Goal: Task Accomplishment & Management: Use online tool/utility

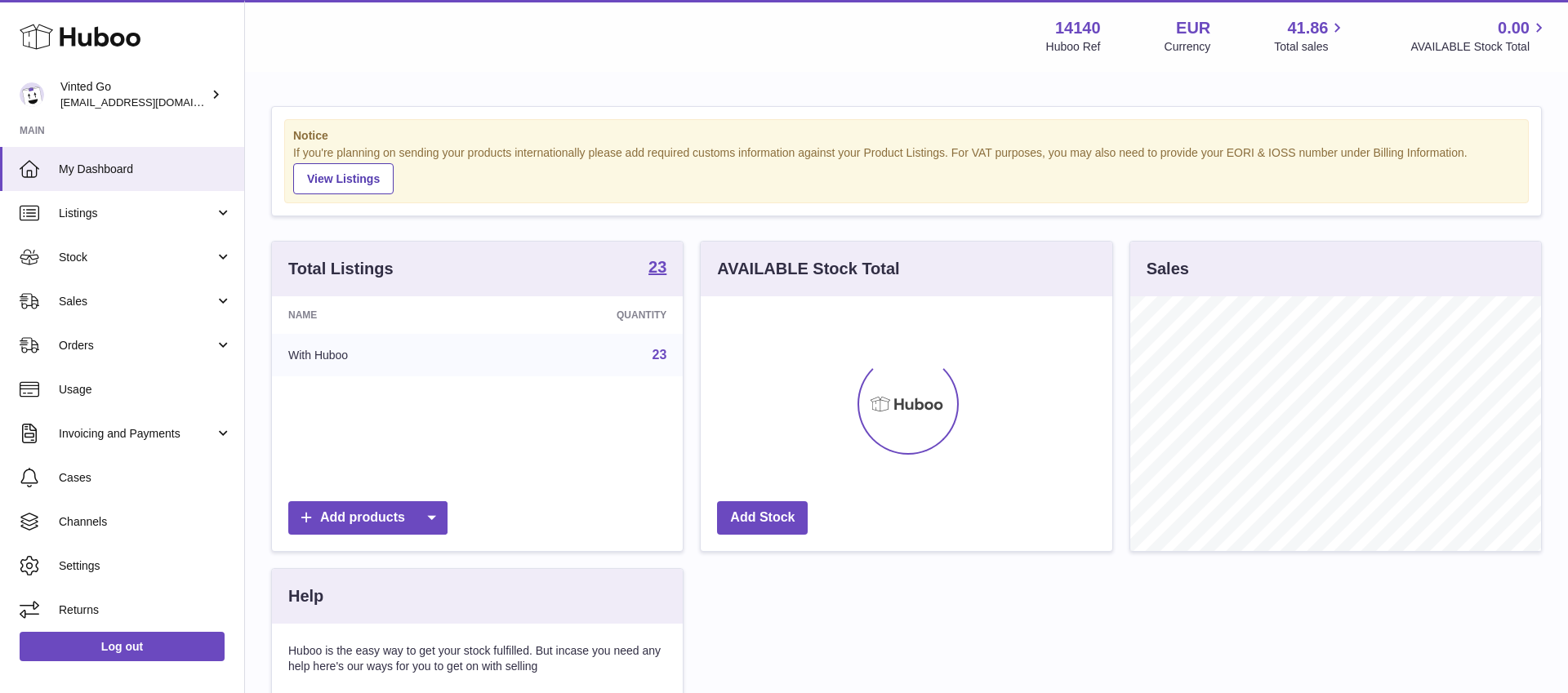
scroll to position [255, 410]
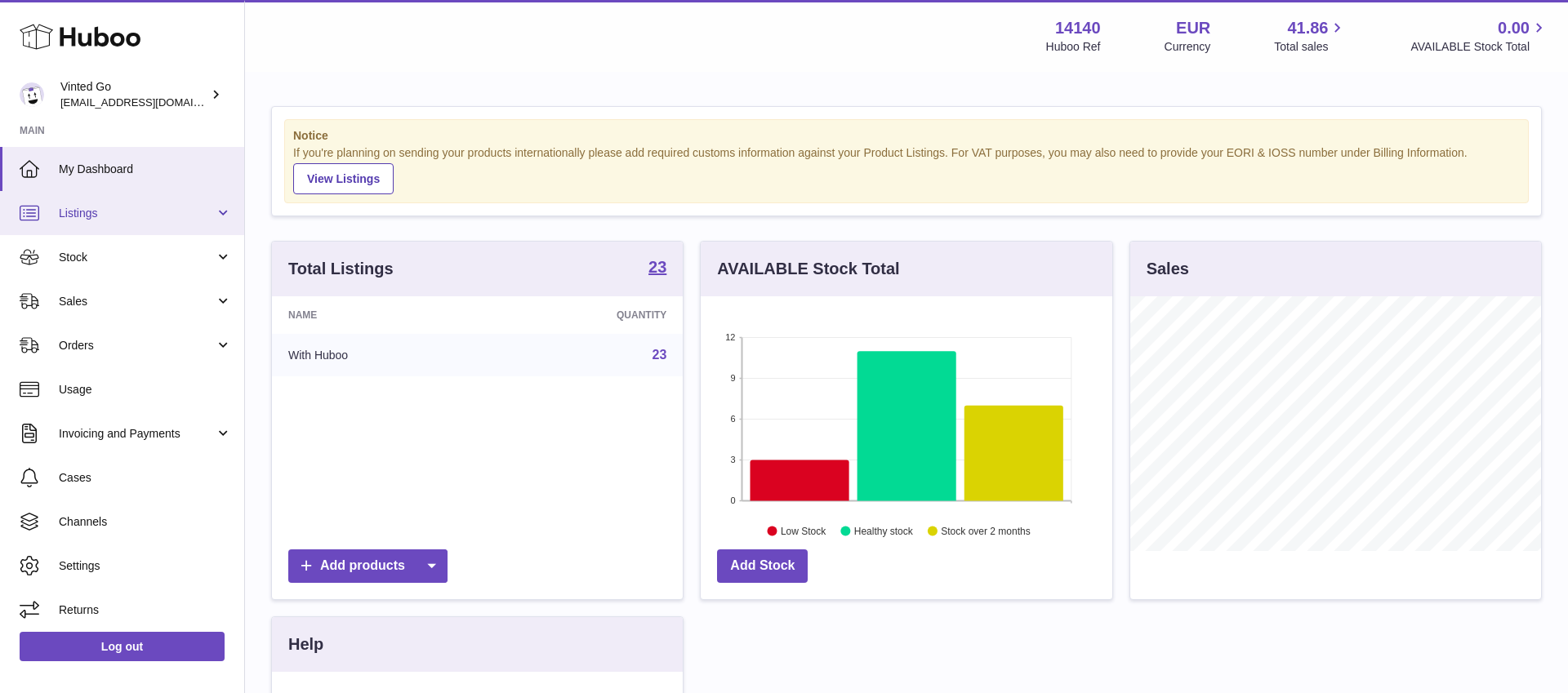
click at [153, 217] on span "Listings" at bounding box center [137, 213] width 156 height 16
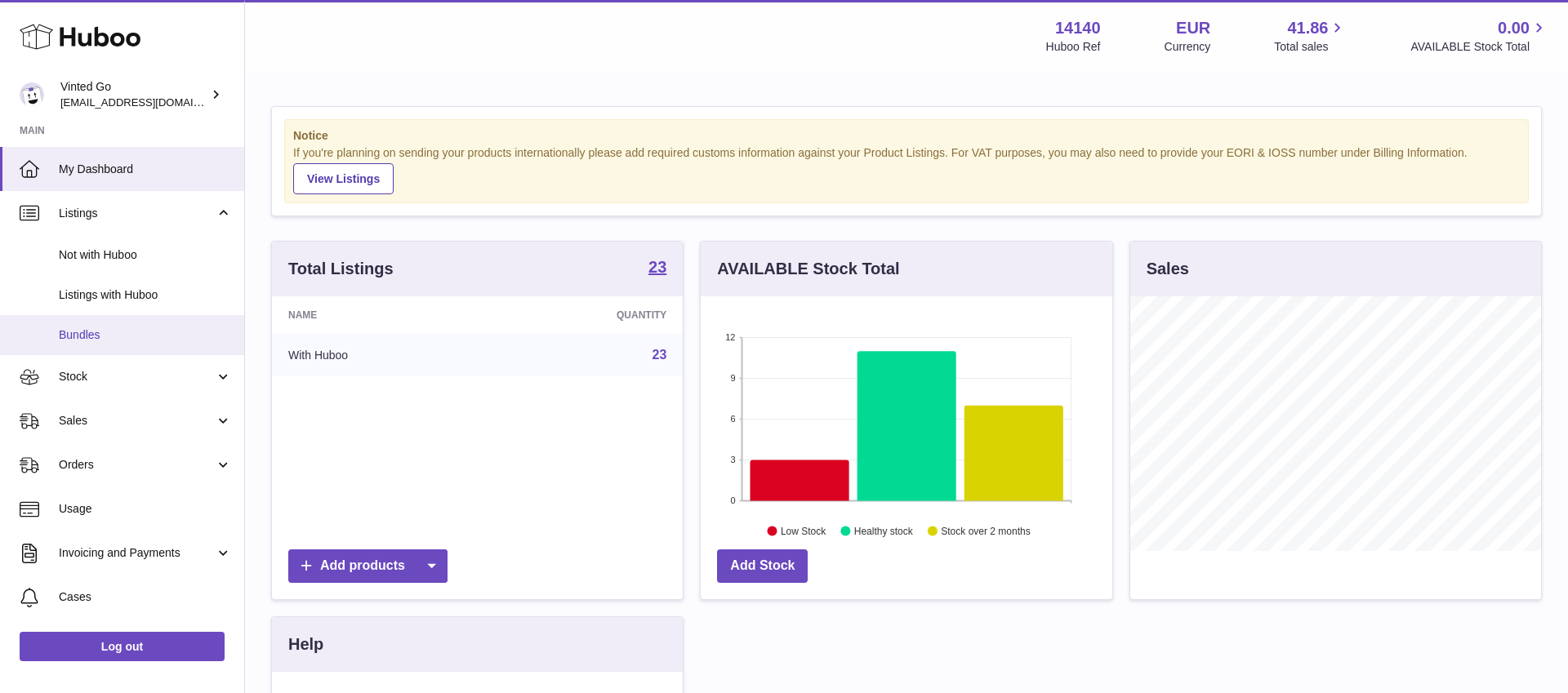
click at [121, 335] on span "Bundles" at bounding box center [146, 335] width 174 height 16
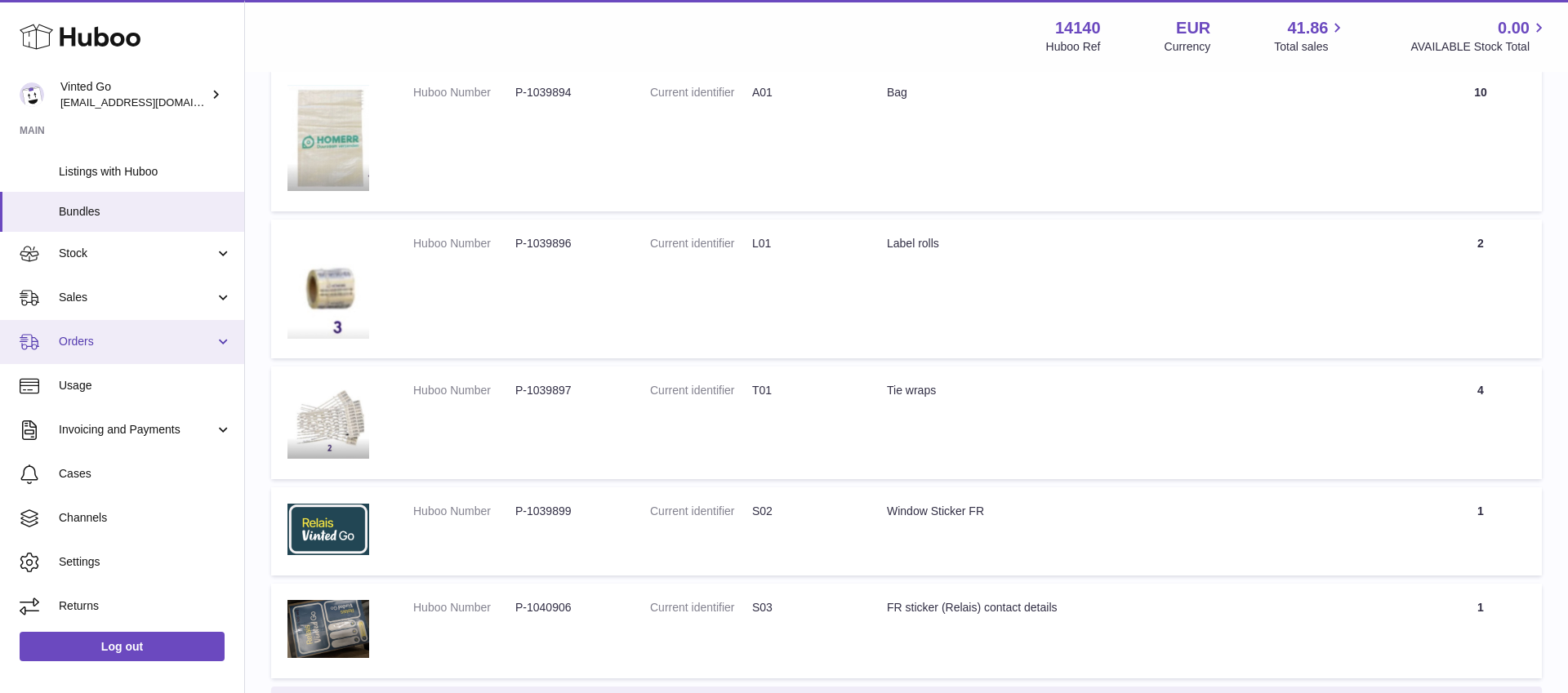
scroll to position [4323, 0]
click at [104, 343] on span "Orders" at bounding box center [137, 342] width 156 height 16
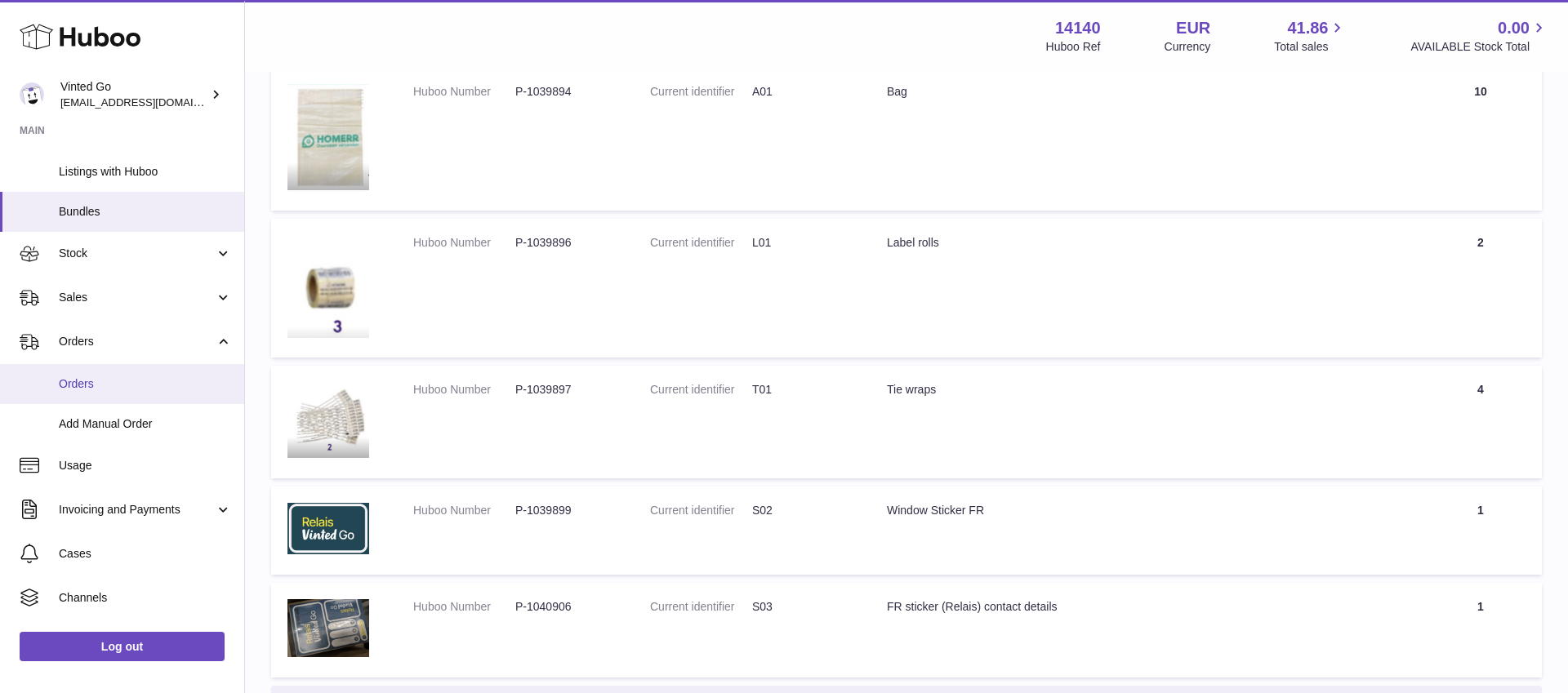
click at [146, 382] on span "Orders" at bounding box center [146, 384] width 174 height 16
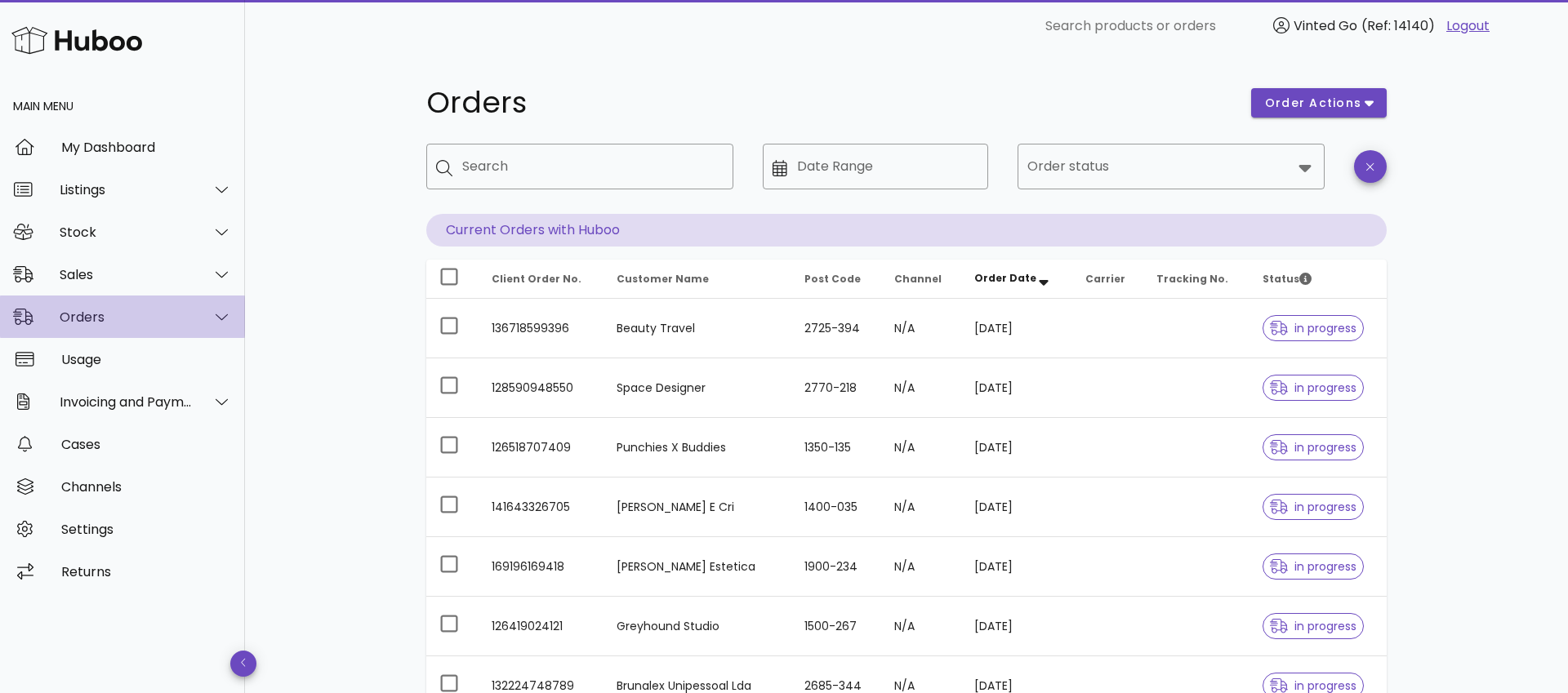
click at [104, 319] on div "Orders" at bounding box center [126, 317] width 133 height 16
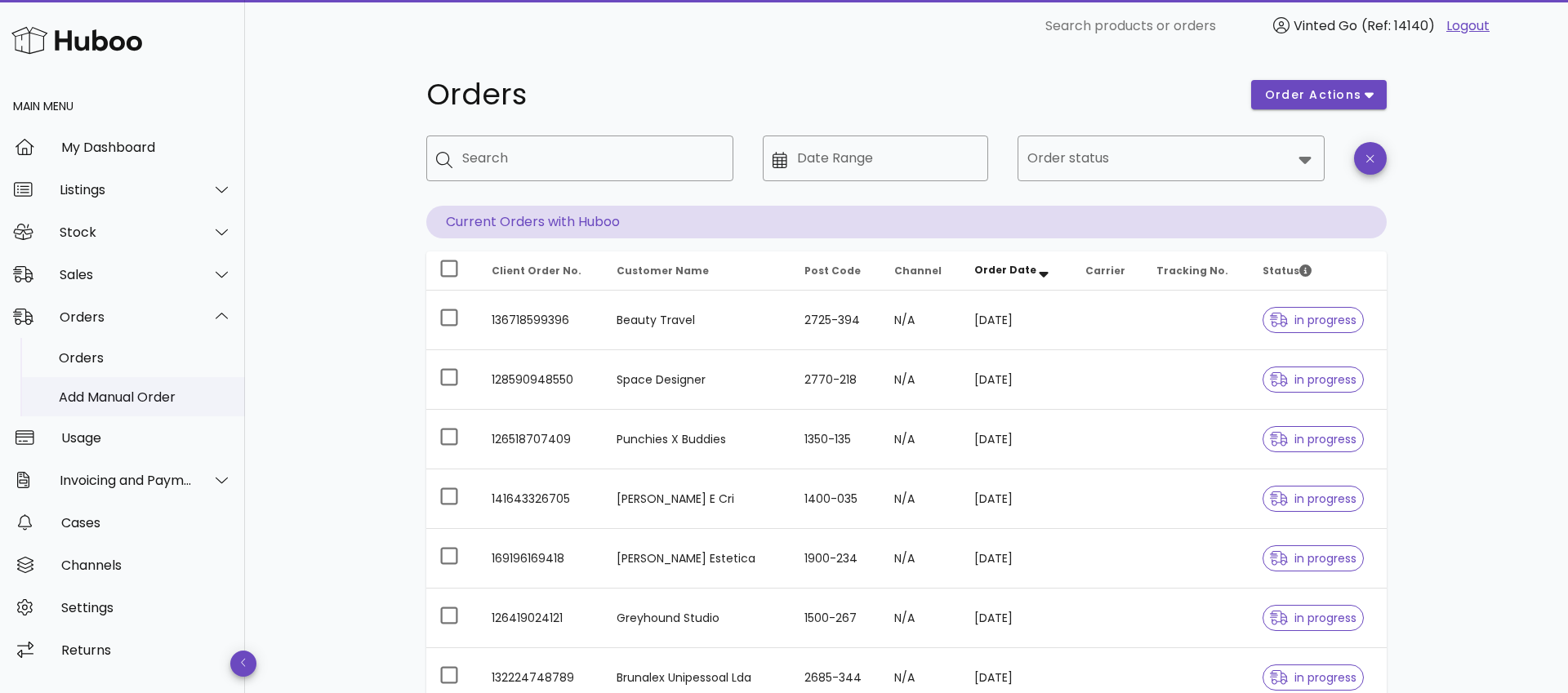
scroll to position [9, 0]
click at [125, 401] on div "Add Manual Order" at bounding box center [146, 397] width 174 height 16
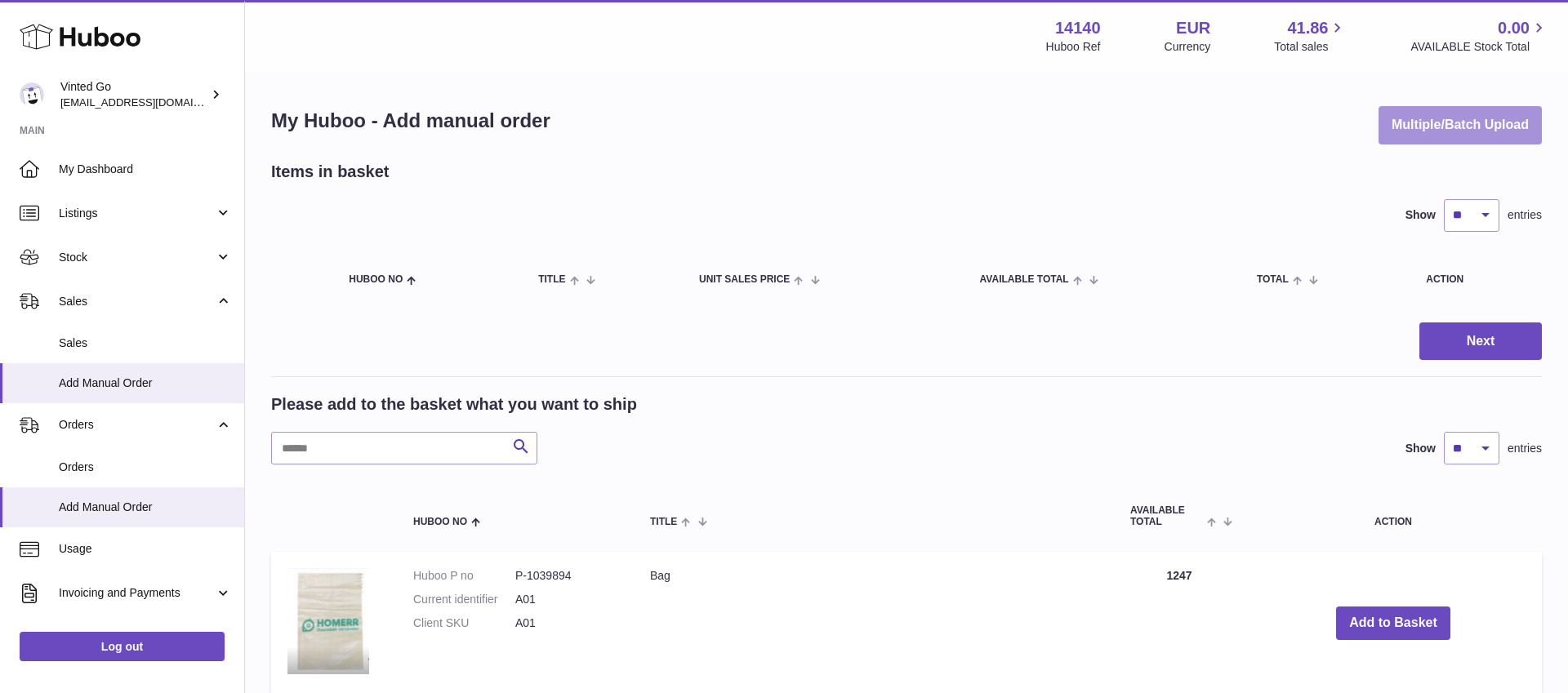
click at [1457, 135] on button "Multiple/Batch Upload" at bounding box center [1460, 125] width 163 height 38
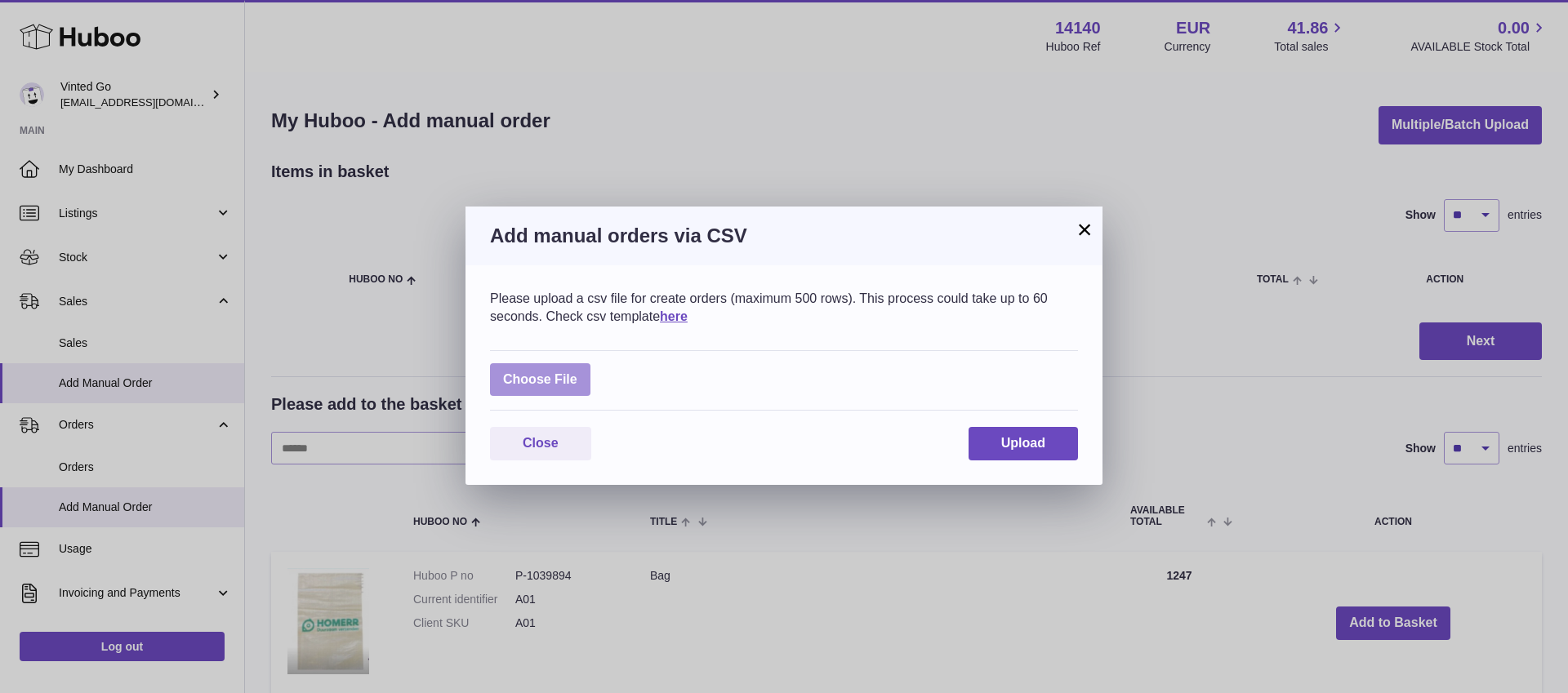
click at [548, 382] on label at bounding box center [541, 380] width 101 height 34
click at [577, 372] on input "file" at bounding box center [577, 371] width 1 height 1
type input "**********"
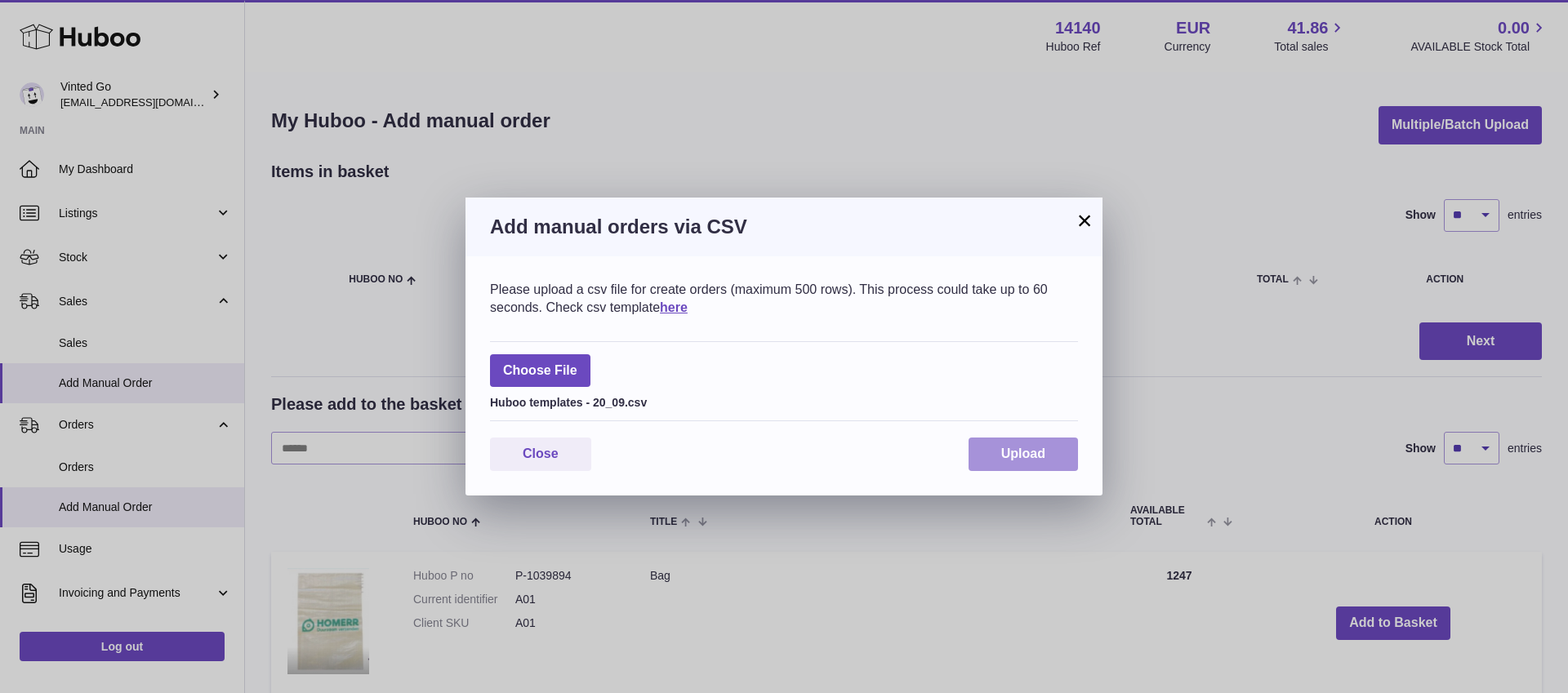
click at [1005, 455] on span "Upload" at bounding box center [1023, 454] width 44 height 14
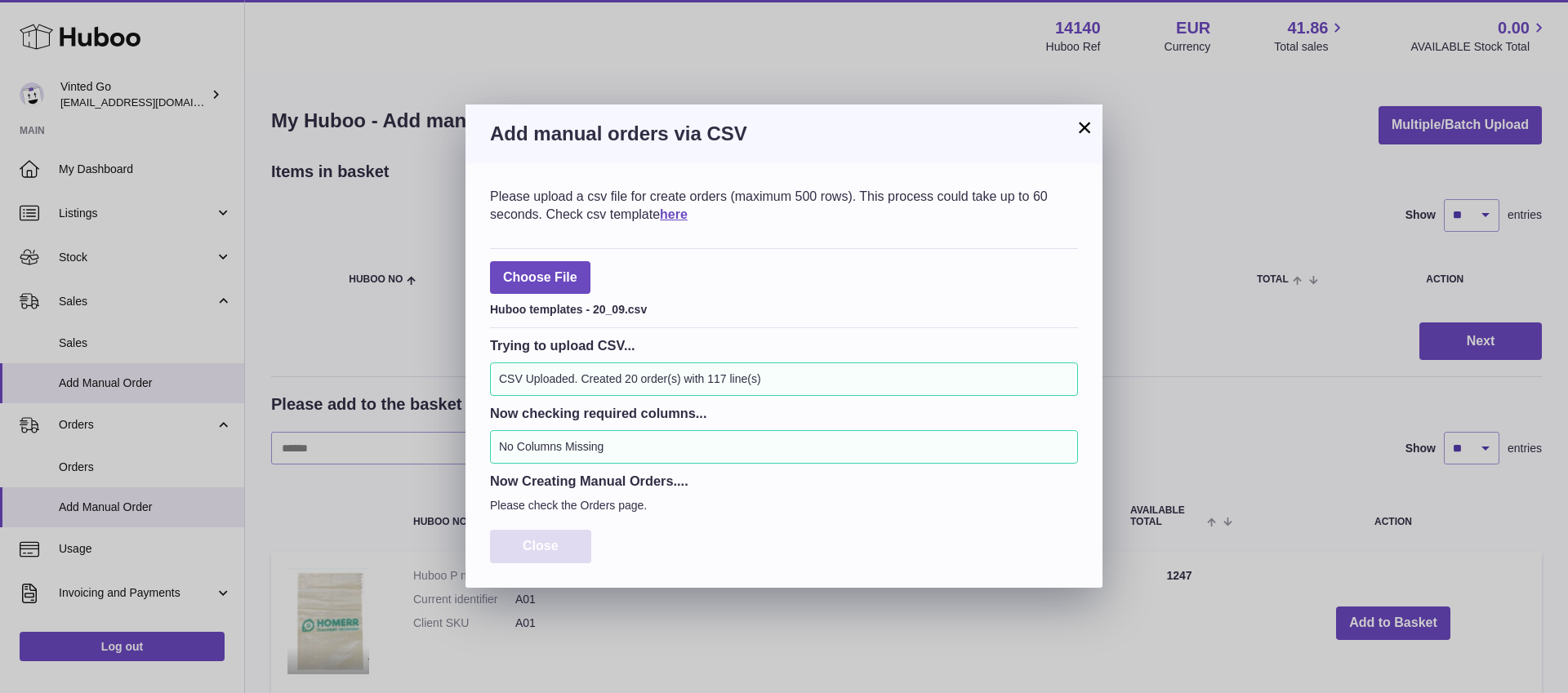
click at [548, 533] on button "Close" at bounding box center [541, 546] width 102 height 34
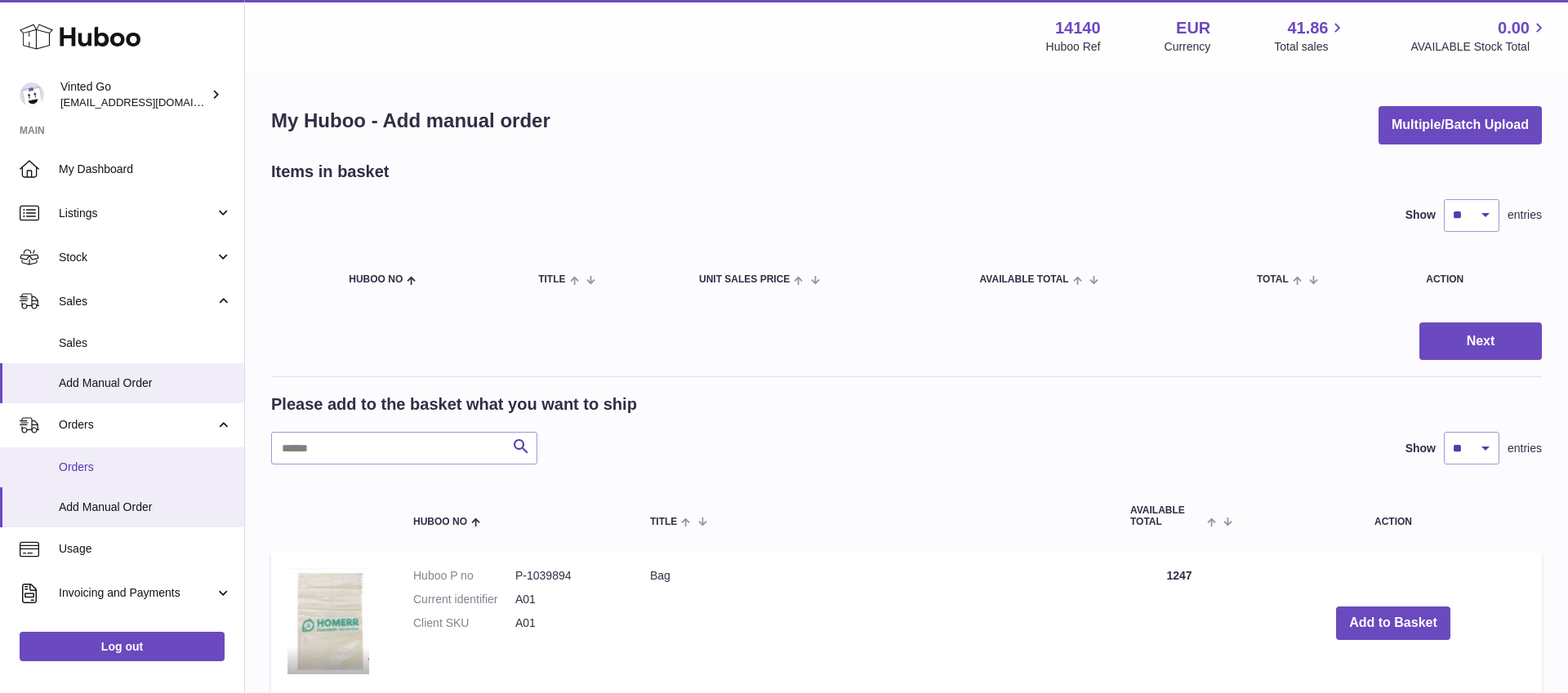
click at [142, 466] on span "Orders" at bounding box center [146, 467] width 174 height 16
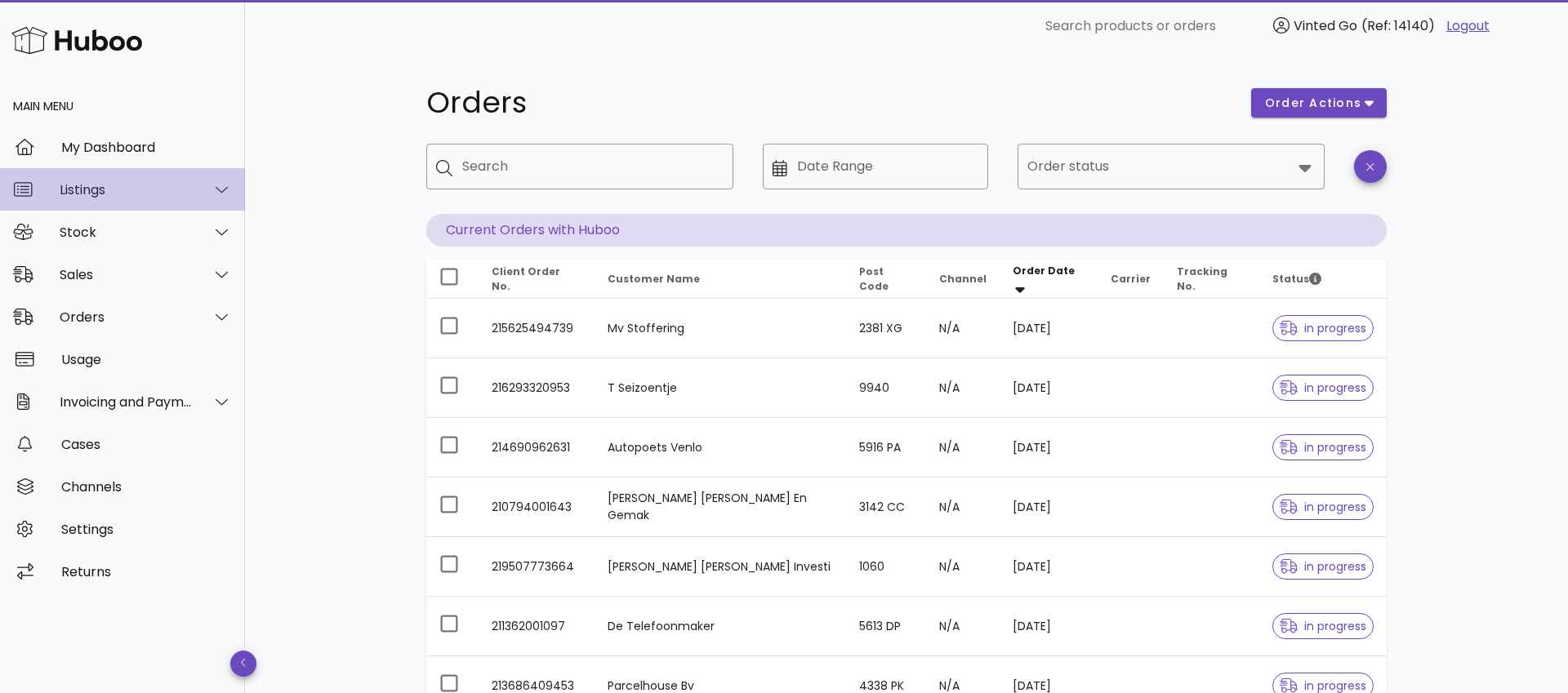
click at [101, 186] on div "Listings" at bounding box center [126, 190] width 133 height 16
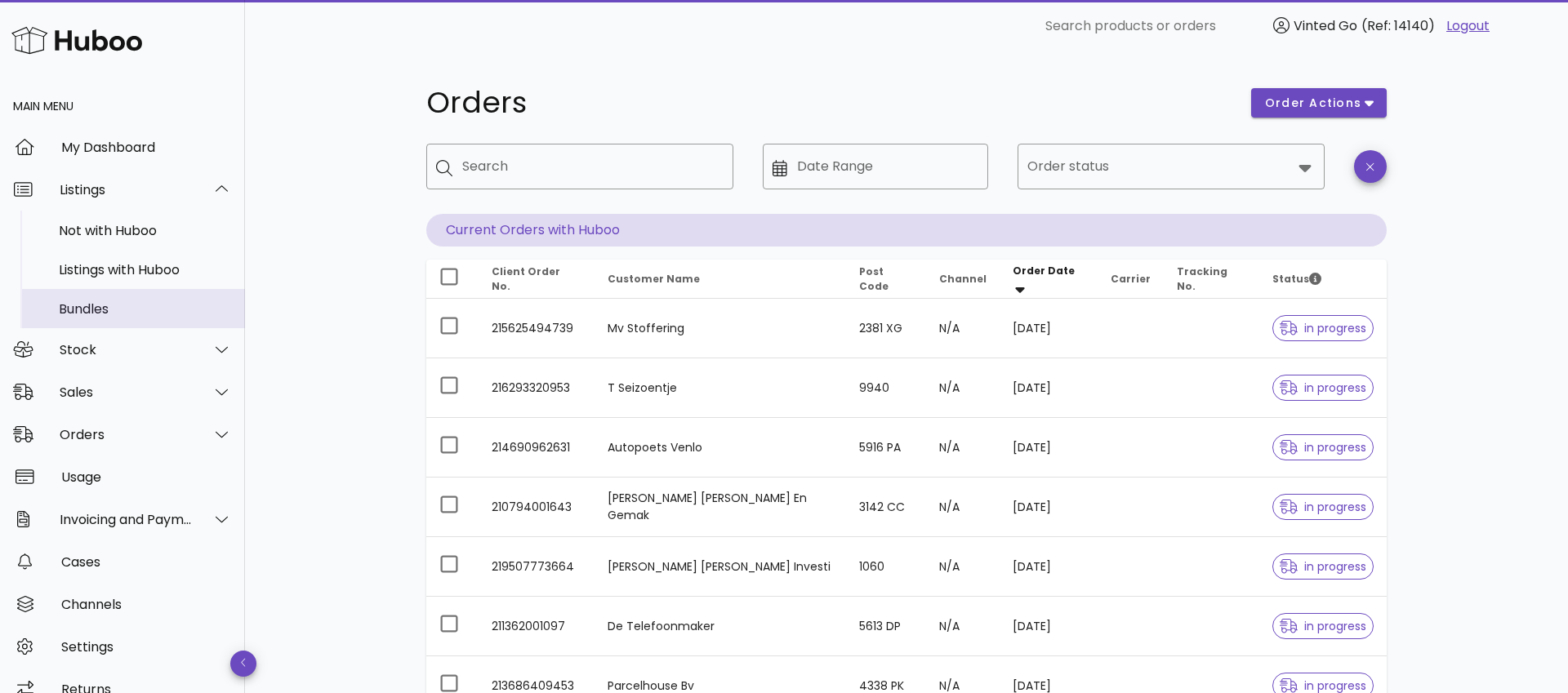
click at [97, 313] on div "Bundles" at bounding box center [146, 309] width 174 height 16
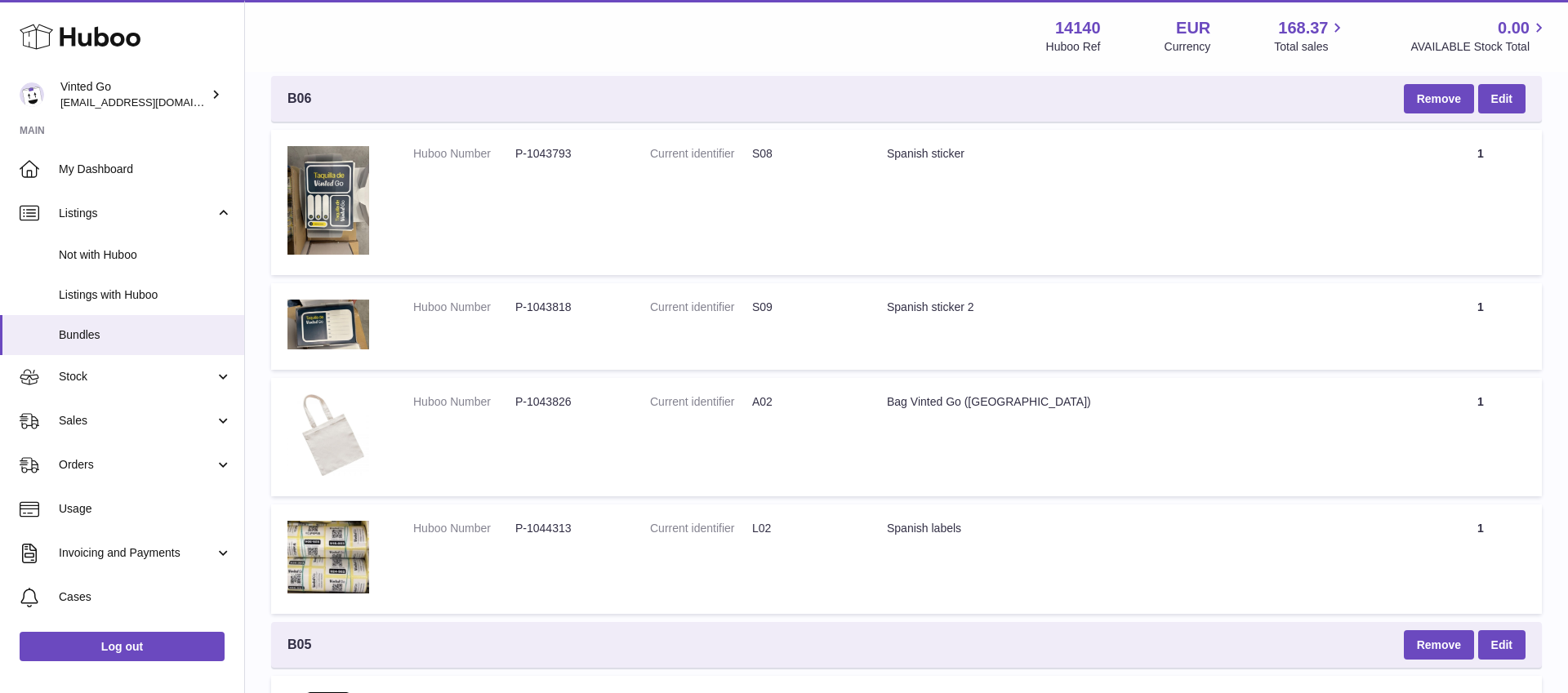
scroll to position [1999, 0]
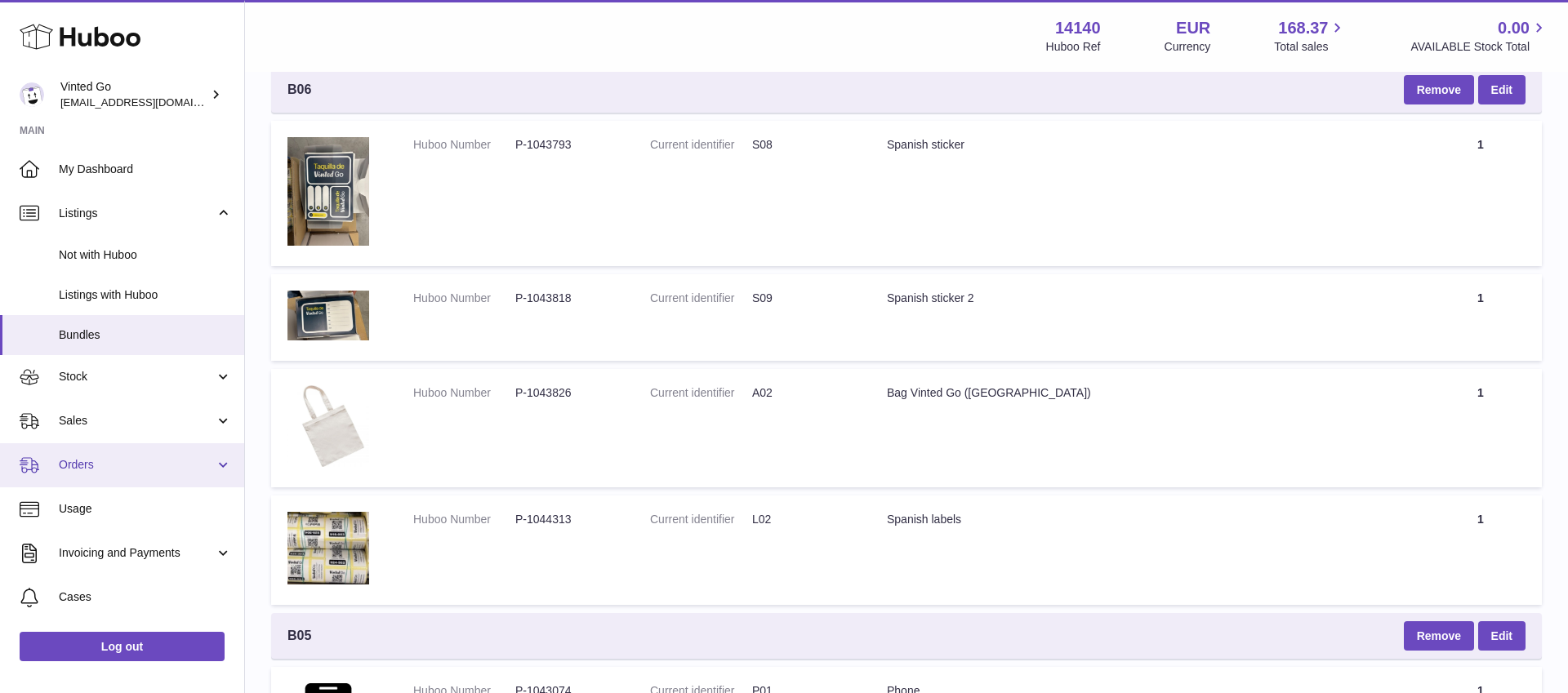
click at [116, 471] on span "Orders" at bounding box center [137, 465] width 156 height 16
click at [116, 475] on link "Orders" at bounding box center [121, 465] width 244 height 44
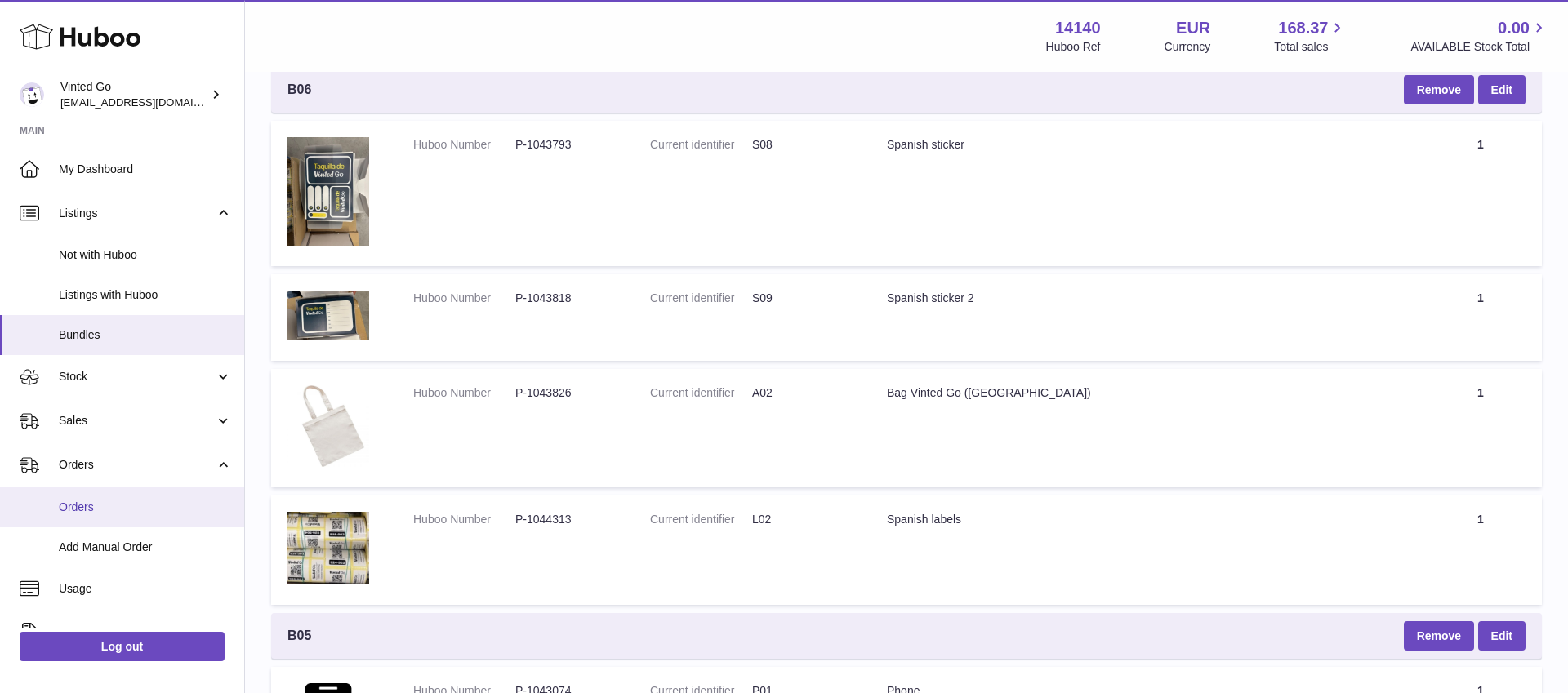
click at [120, 509] on span "Orders" at bounding box center [146, 507] width 174 height 16
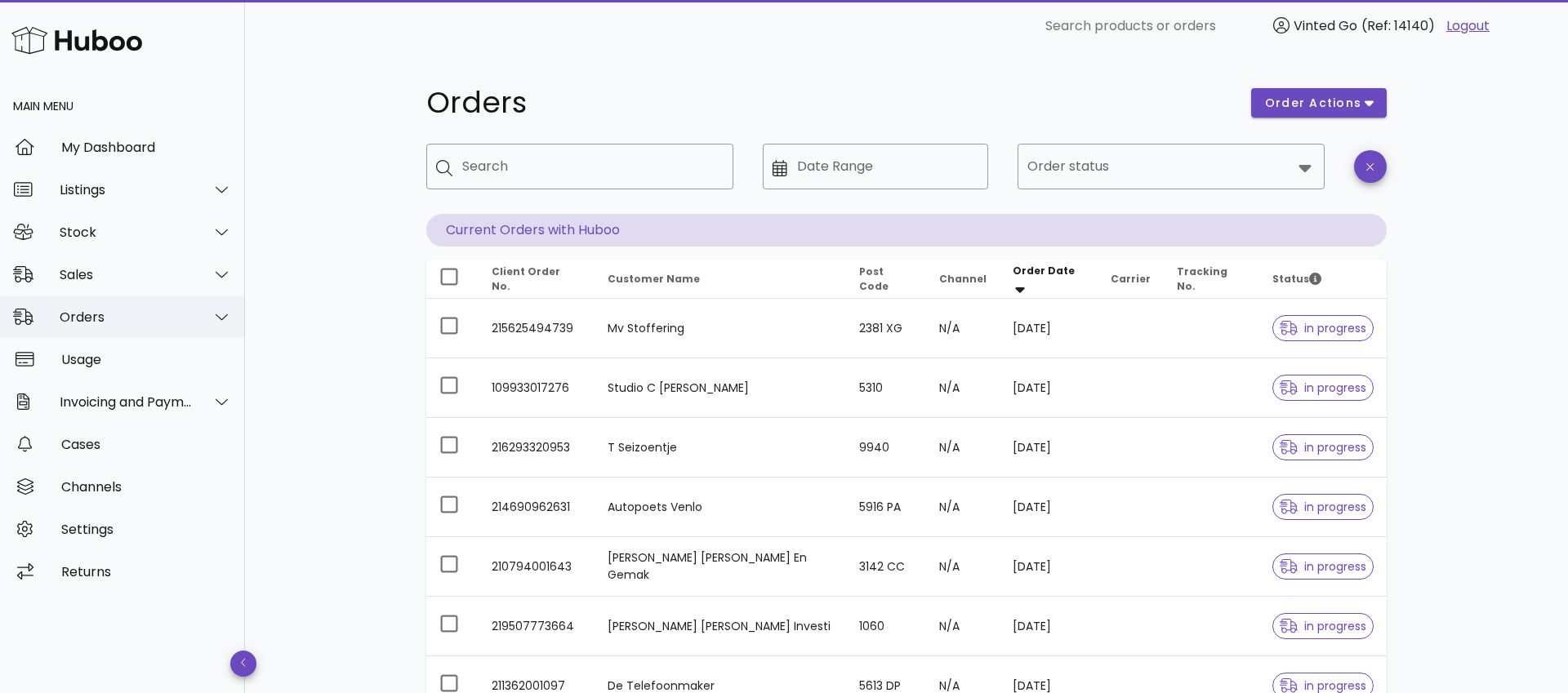
click at [146, 316] on div "Orders" at bounding box center [126, 317] width 133 height 16
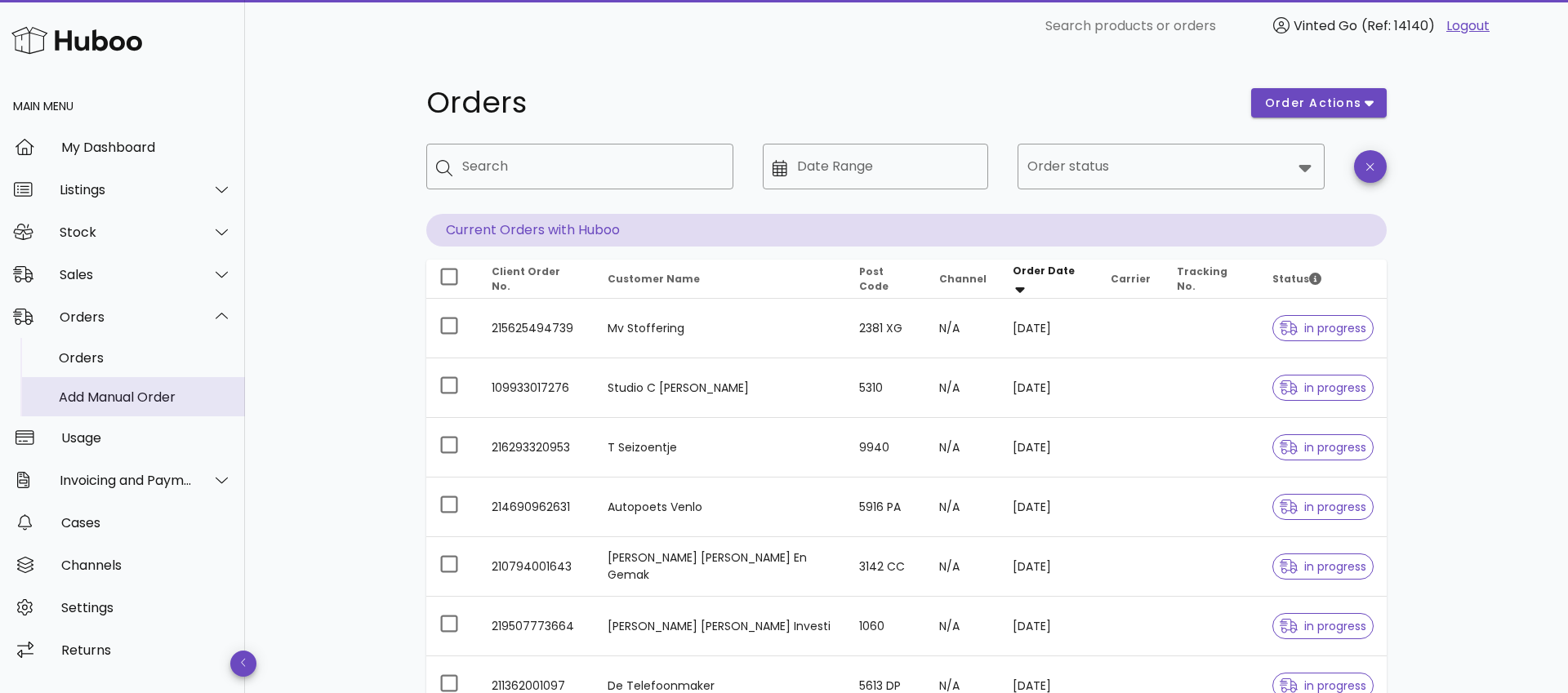
click at [134, 402] on div "Add Manual Order" at bounding box center [146, 397] width 174 height 16
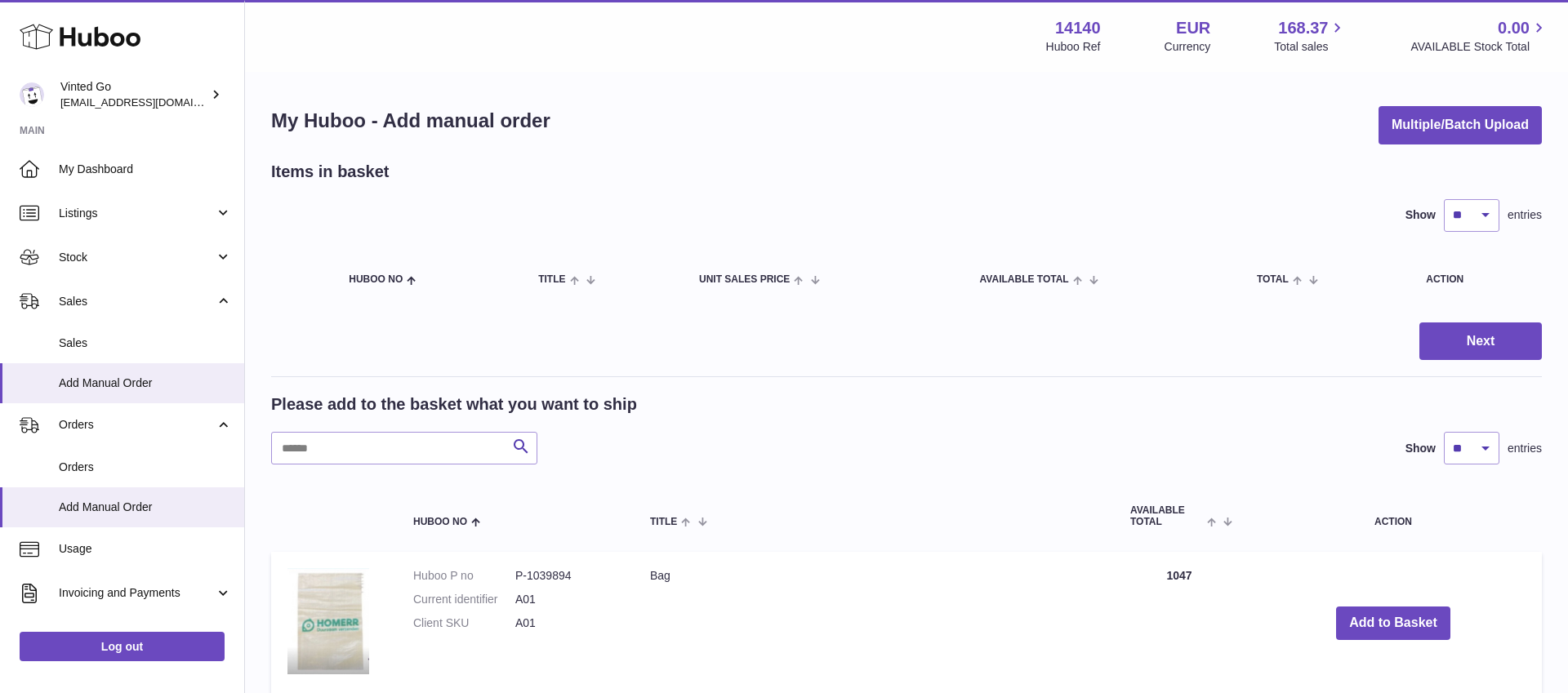
click at [1475, 127] on button "Multiple/Batch Upload" at bounding box center [1460, 125] width 163 height 38
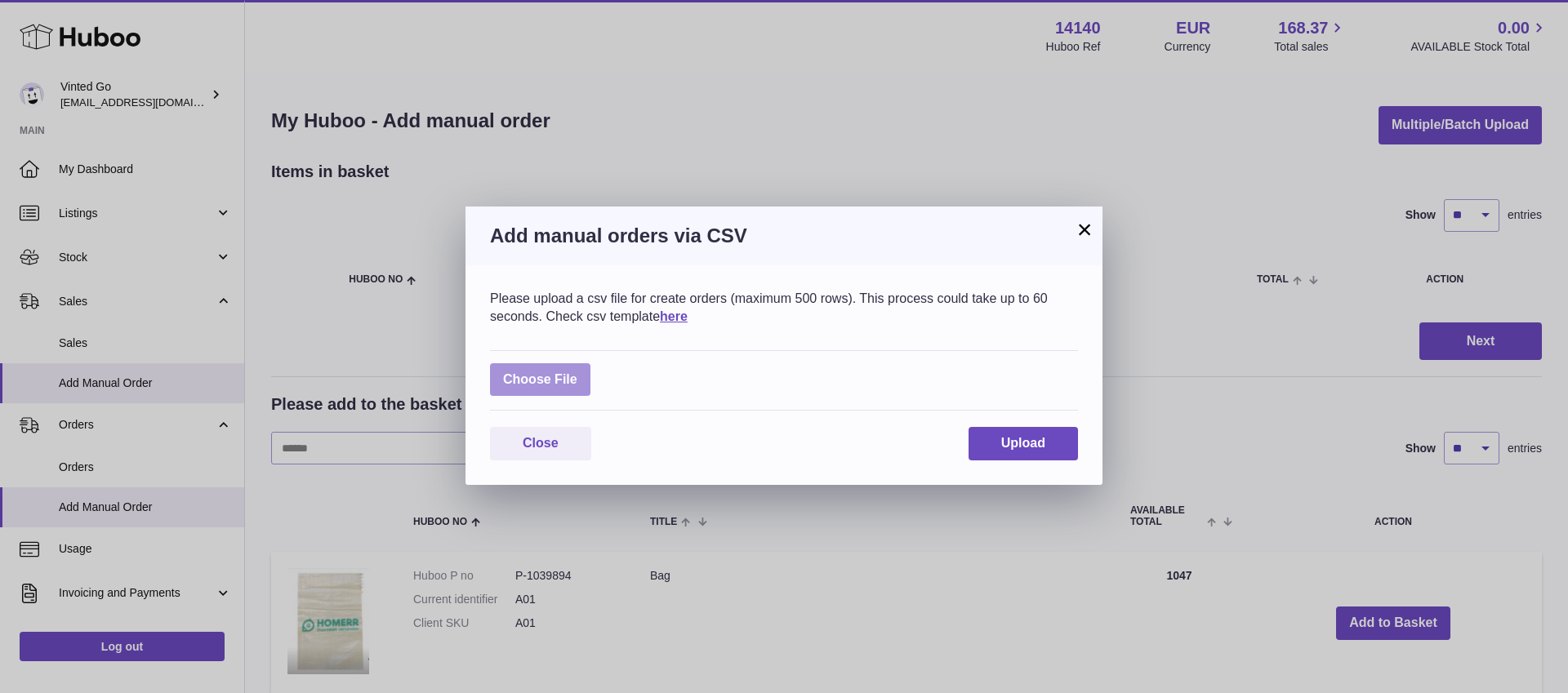
click at [566, 390] on label at bounding box center [541, 380] width 101 height 34
click at [577, 372] on input "file" at bounding box center [577, 371] width 1 height 1
type input "**********"
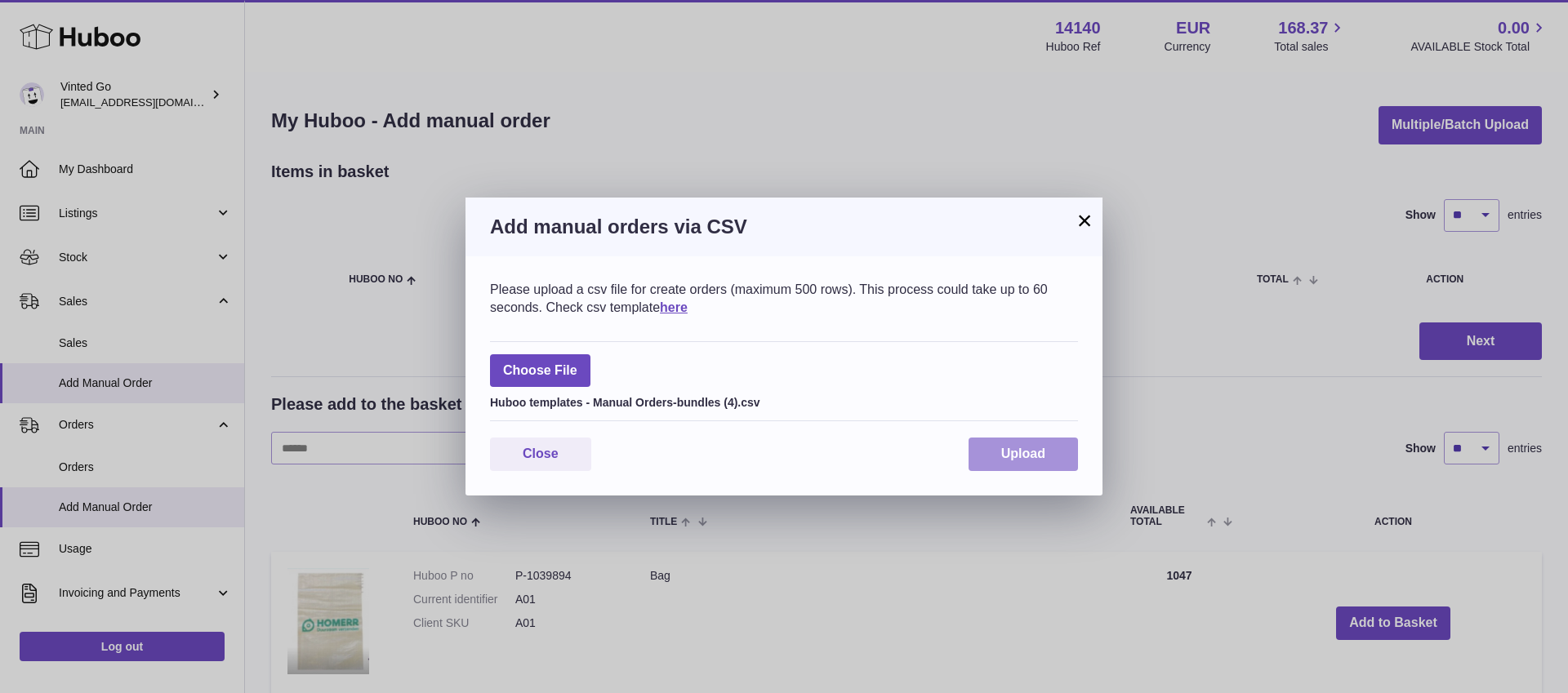
click at [1039, 452] on span "Upload" at bounding box center [1023, 454] width 44 height 14
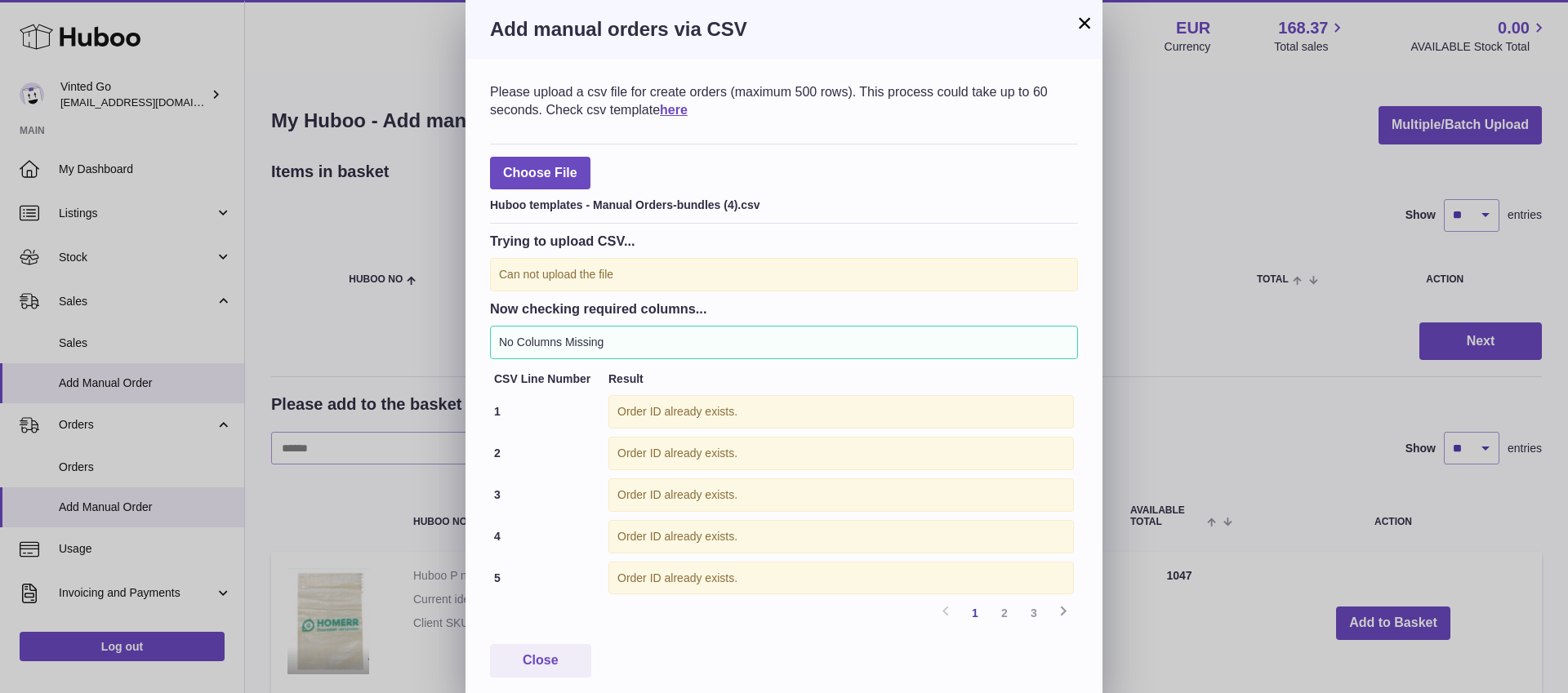
scroll to position [10, 0]
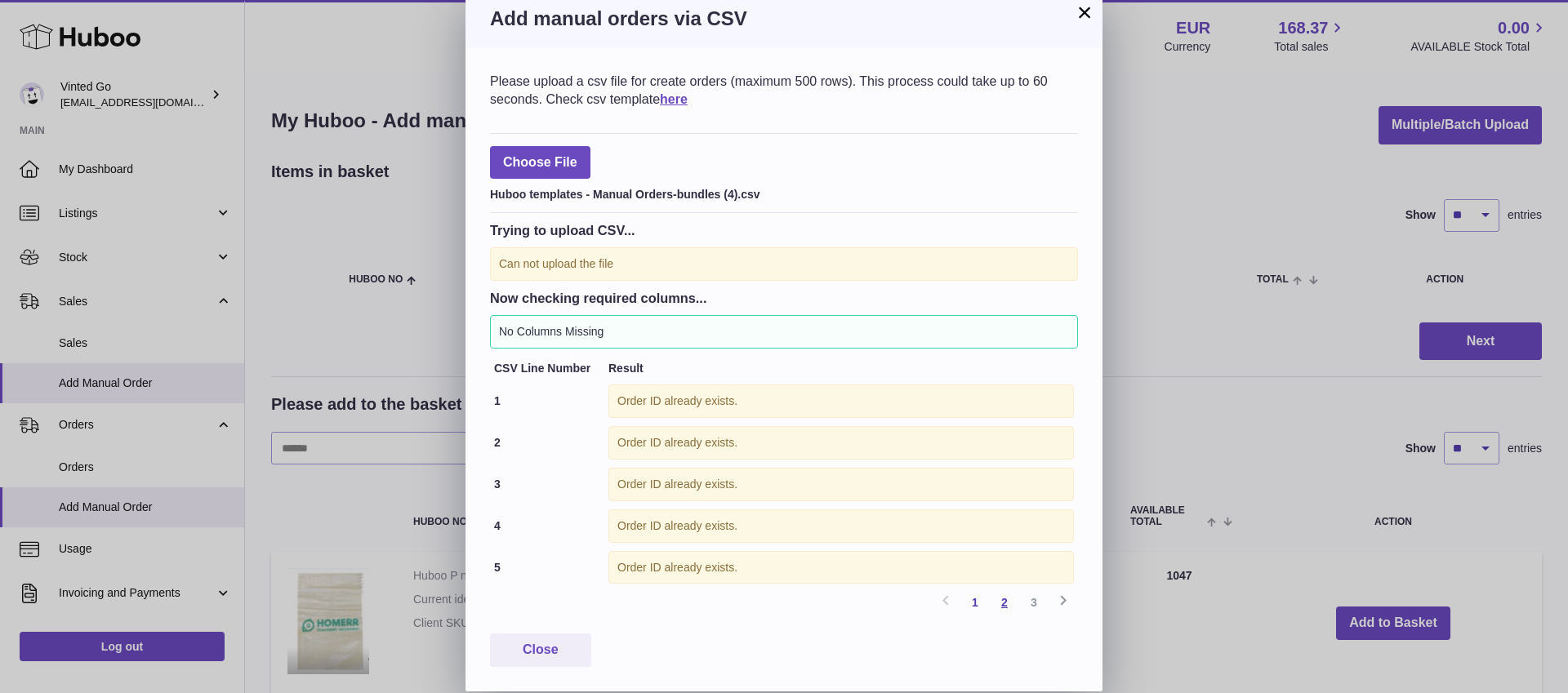
click at [1000, 598] on link "2" at bounding box center [1005, 603] width 30 height 29
click at [1031, 604] on link "3" at bounding box center [1034, 603] width 30 height 29
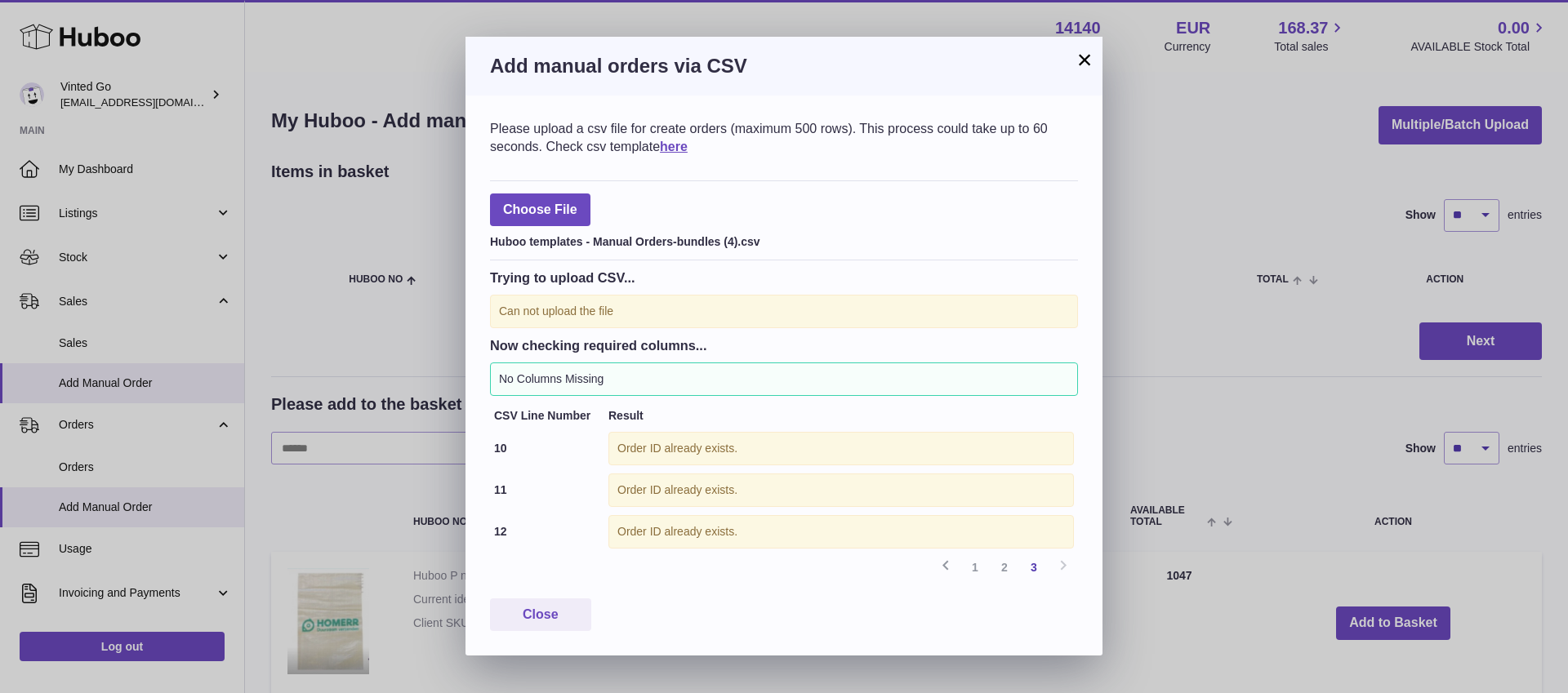
click at [1086, 54] on button "×" at bounding box center [1085, 59] width 20 height 20
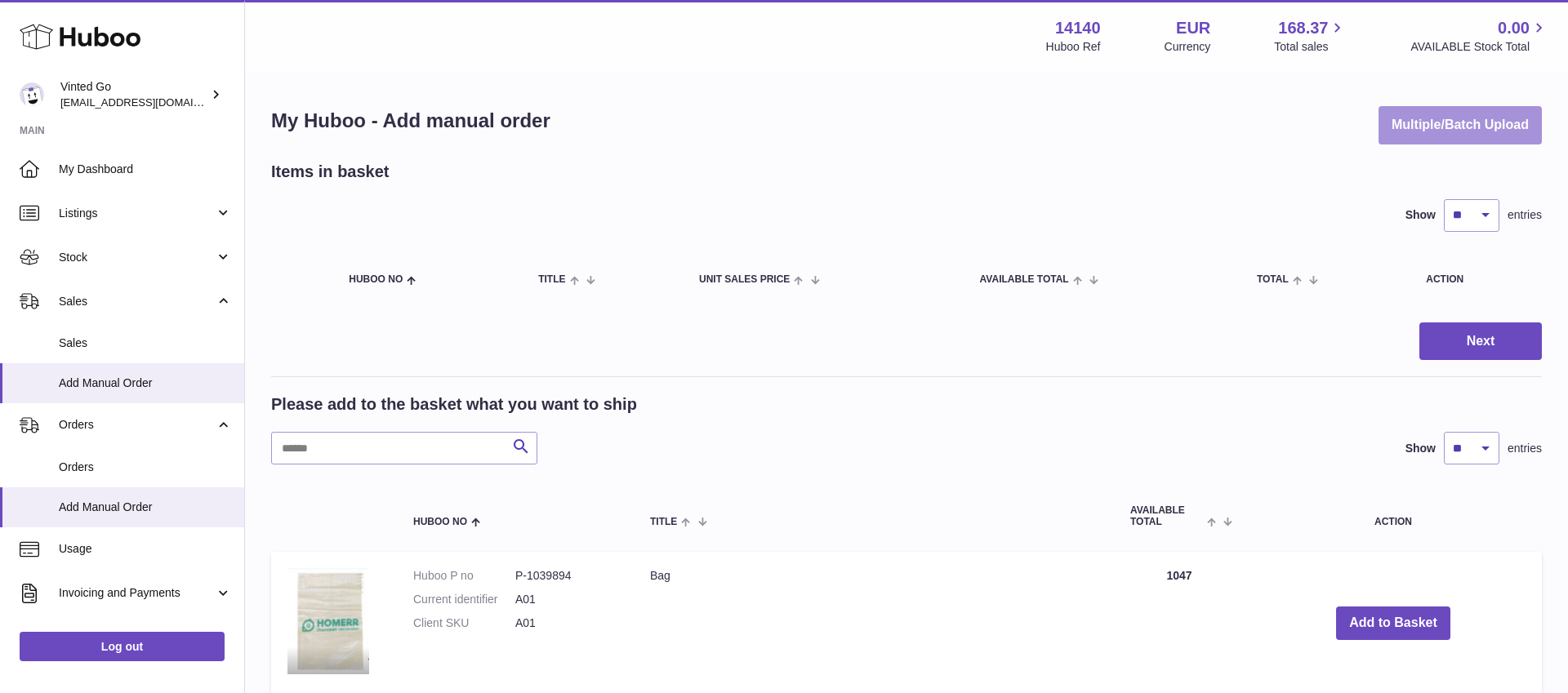
click at [1472, 126] on button "Multiple/Batch Upload" at bounding box center [1460, 125] width 163 height 38
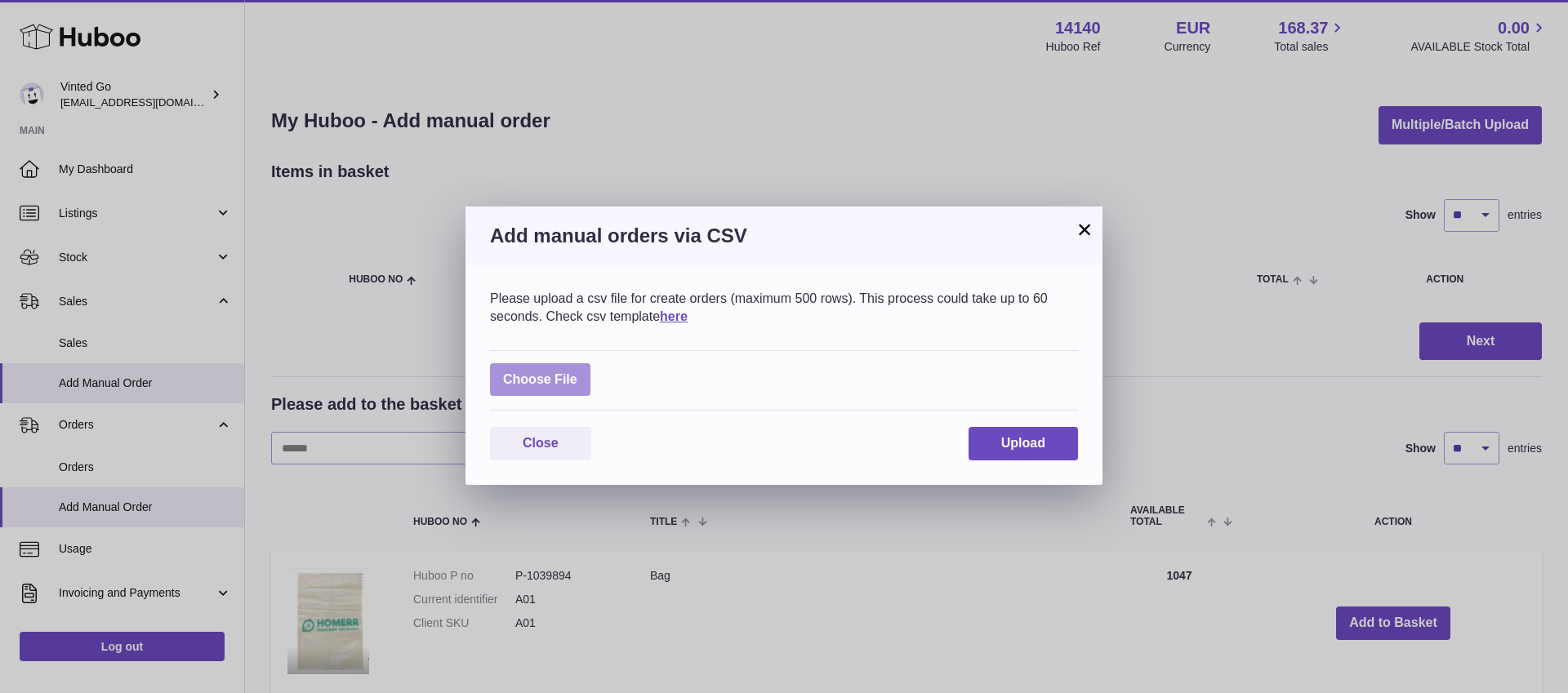
click at [555, 381] on label at bounding box center [541, 380] width 101 height 34
click at [577, 372] on input "file" at bounding box center [577, 371] width 1 height 1
type input "**********"
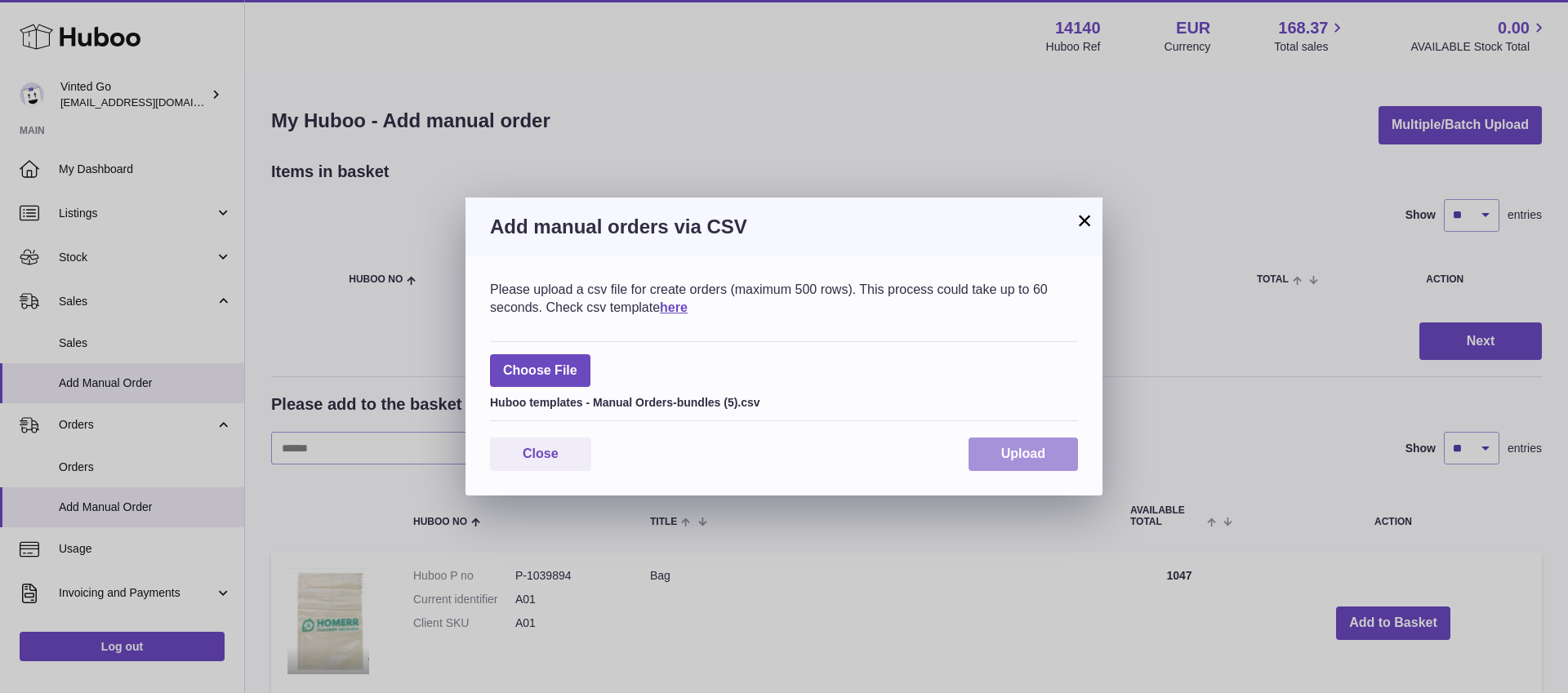
click at [1026, 455] on span "Upload" at bounding box center [1023, 454] width 44 height 14
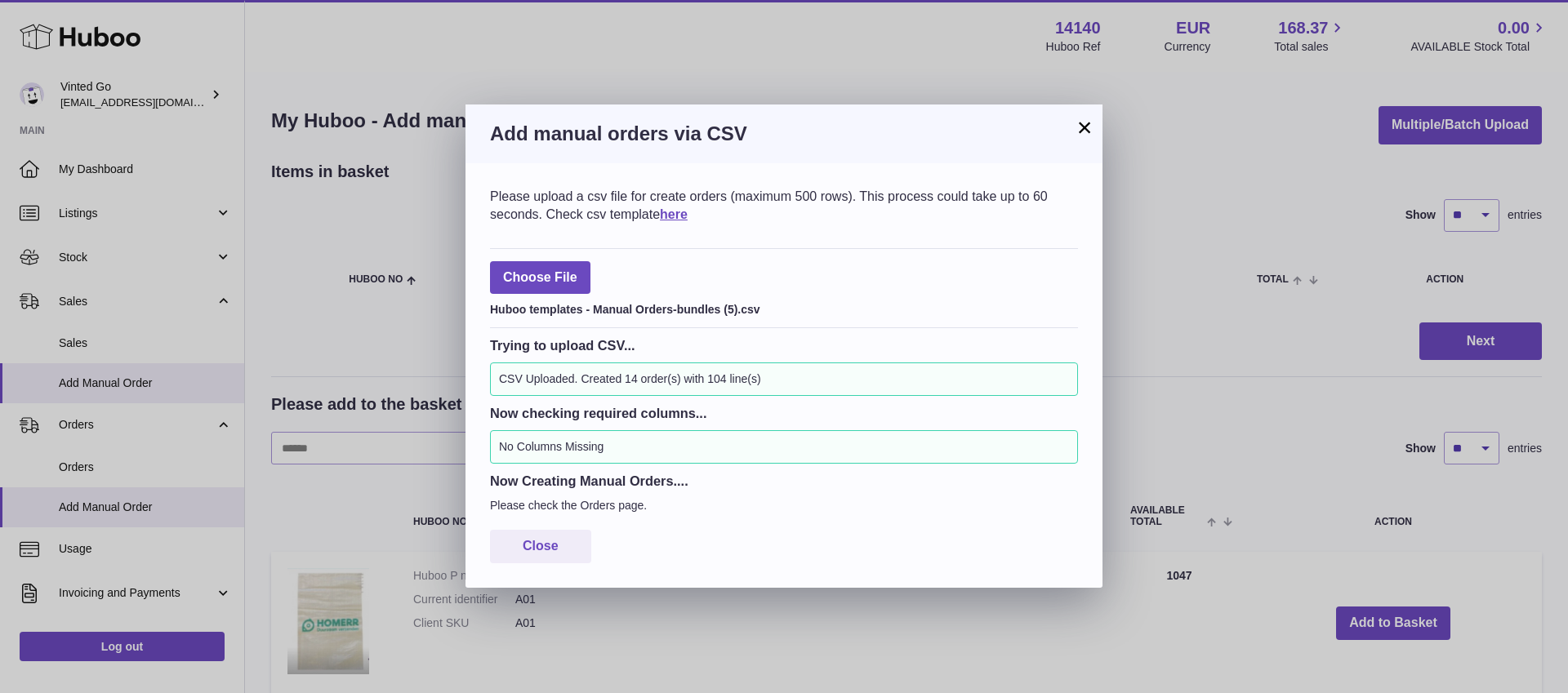
drag, startPoint x: 1086, startPoint y: 133, endPoint x: 1093, endPoint y: 173, distance: 40.6
click at [1086, 133] on button "×" at bounding box center [1085, 127] width 20 height 20
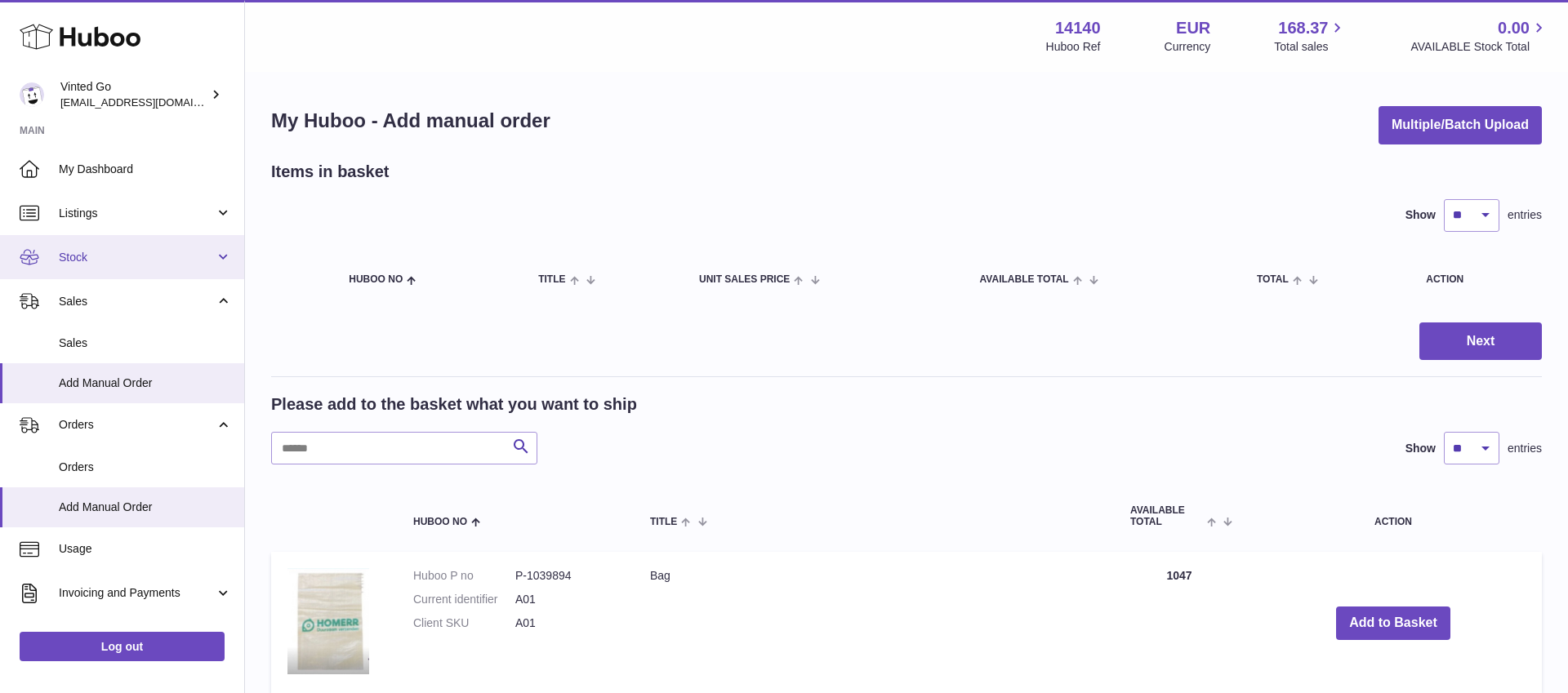
click at [107, 256] on span "Stock" at bounding box center [137, 258] width 156 height 16
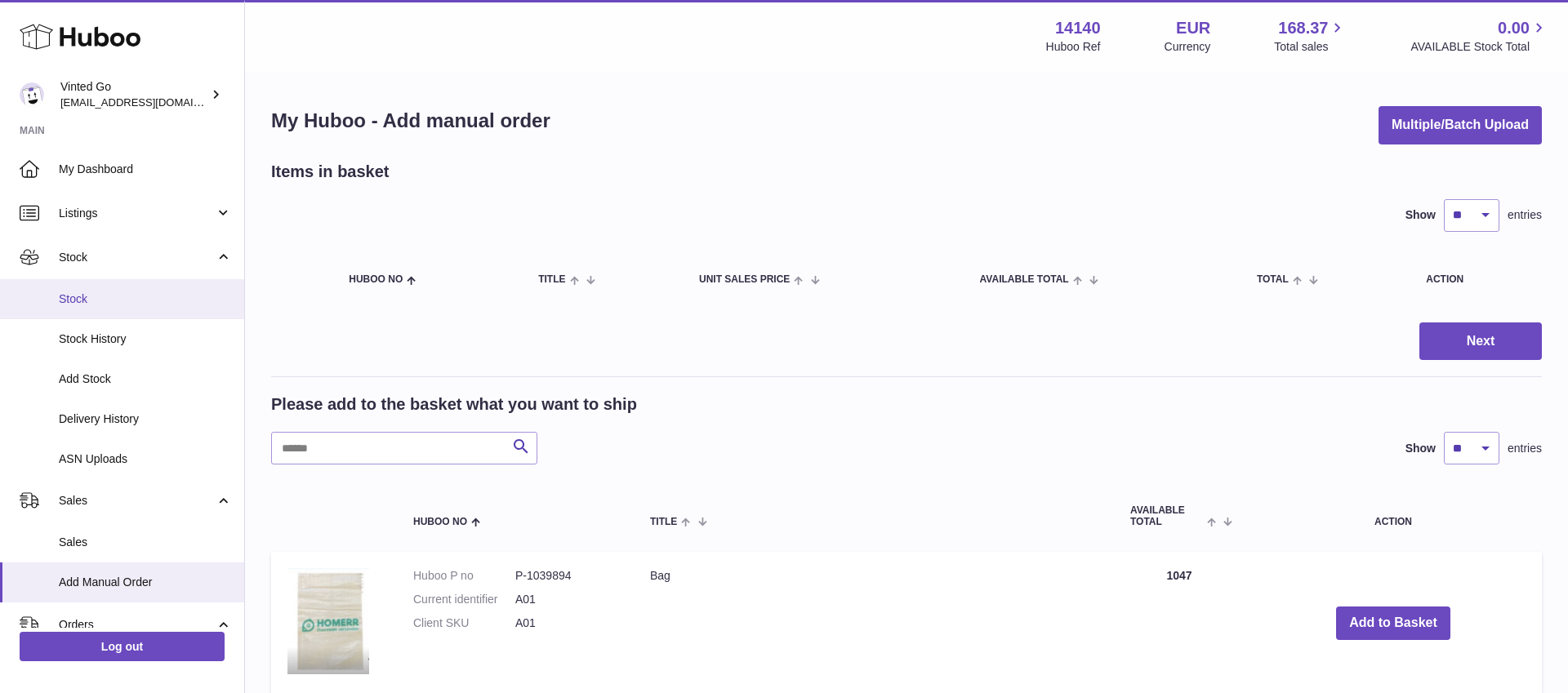
click at [128, 300] on span "Stock" at bounding box center [146, 299] width 174 height 16
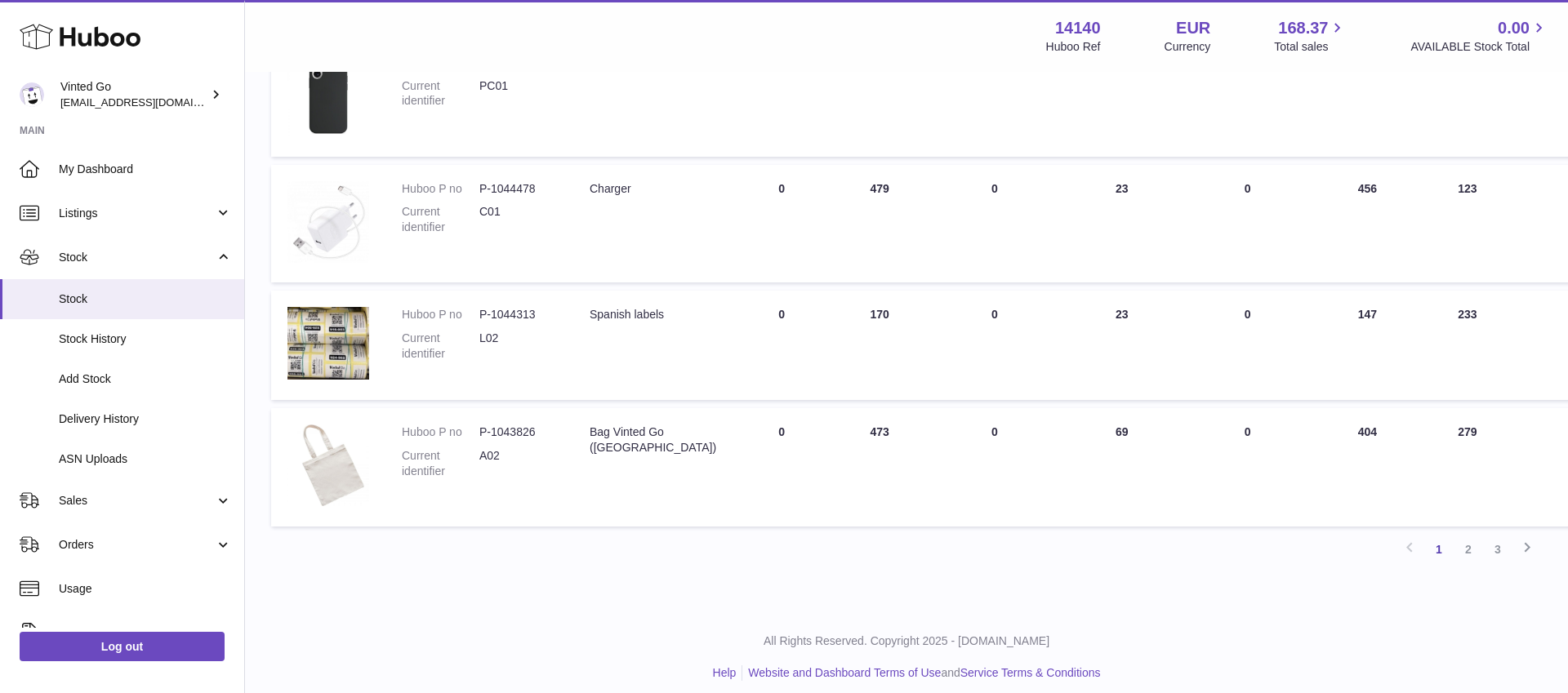
scroll to position [965, 0]
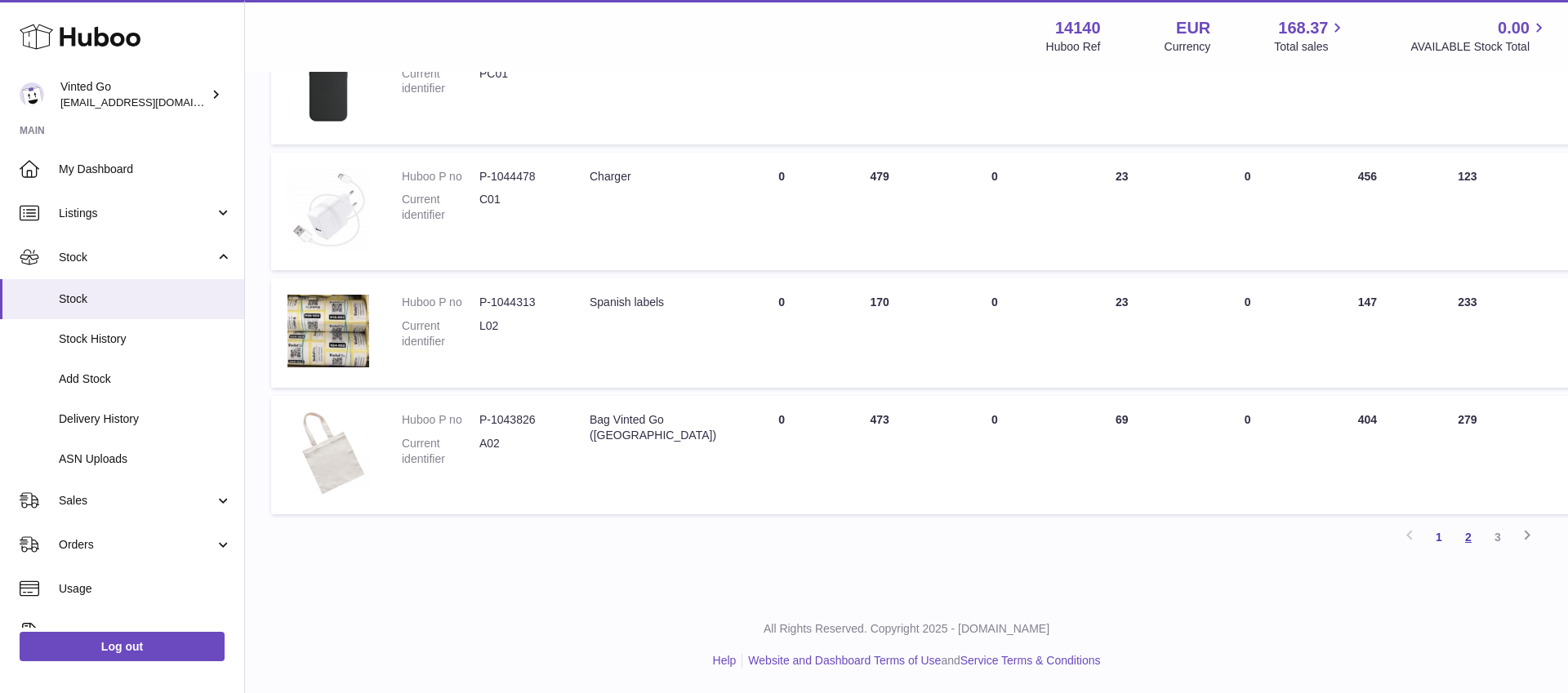
click at [1471, 540] on link "2" at bounding box center [1468, 537] width 30 height 29
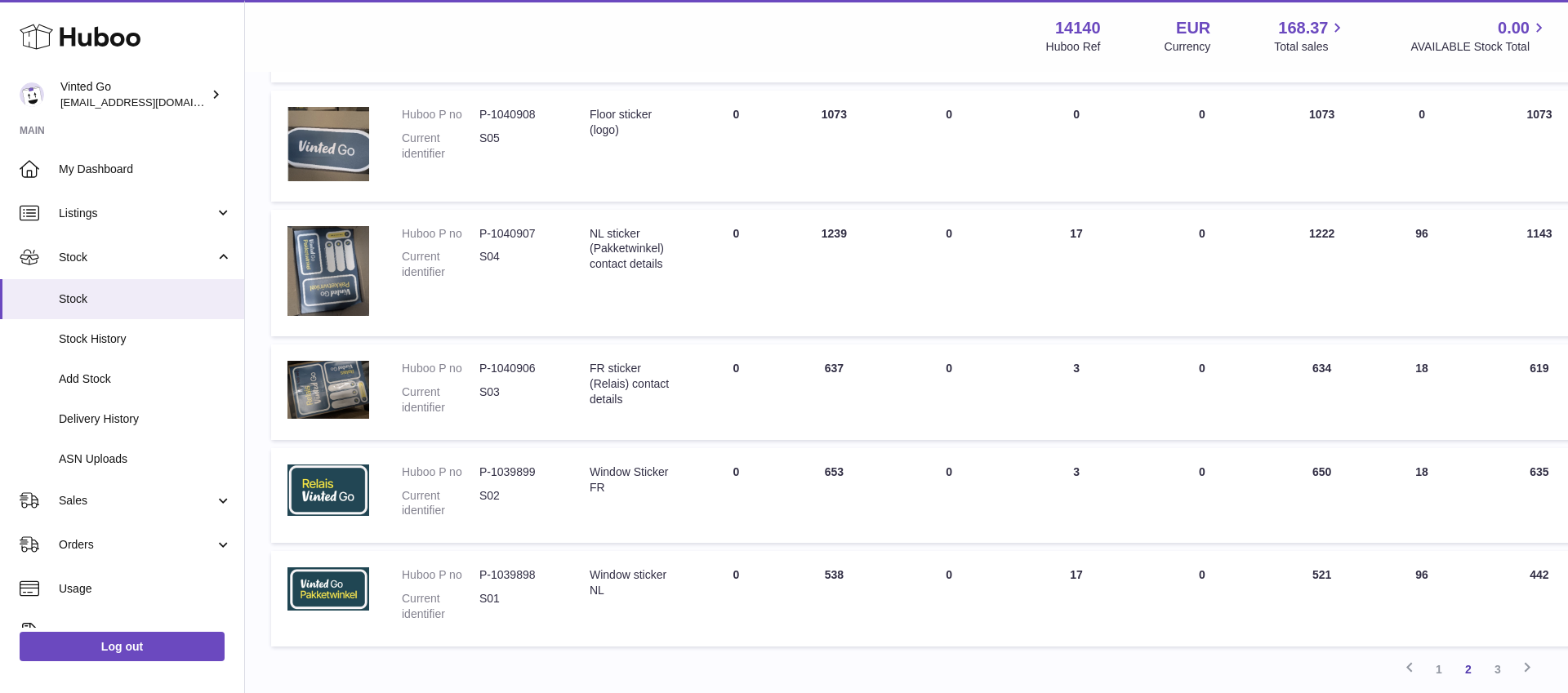
scroll to position [973, 0]
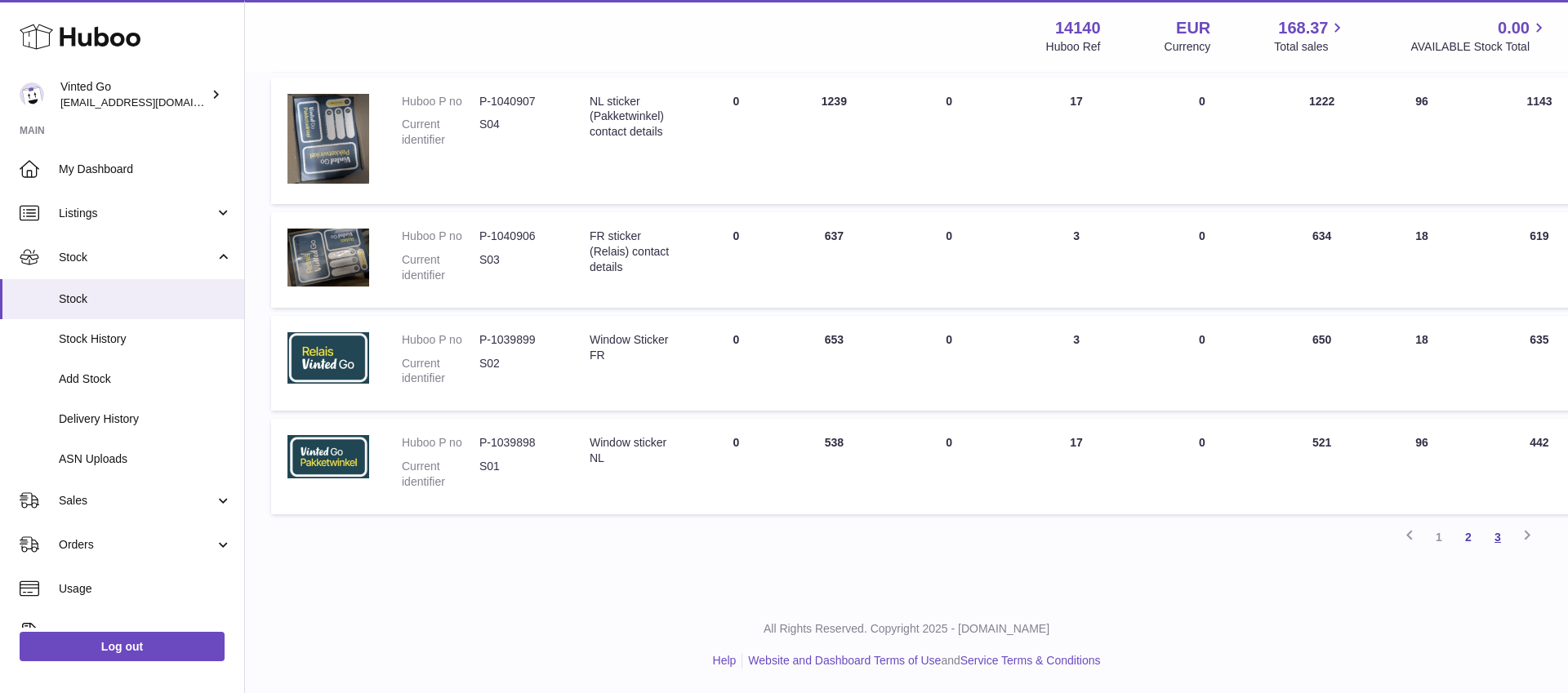
click at [1503, 537] on link "3" at bounding box center [1498, 537] width 30 height 29
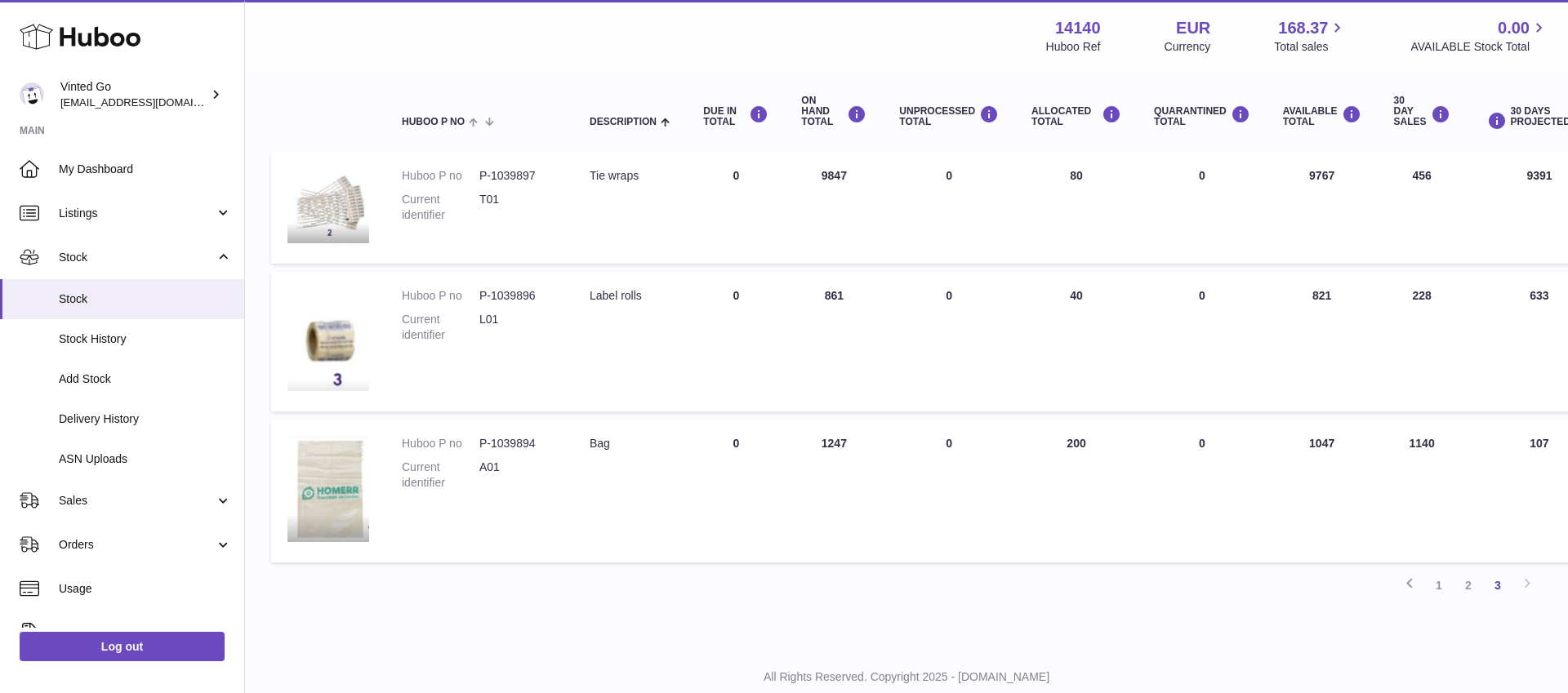
scroll to position [174, 0]
click at [1429, 584] on link "1" at bounding box center [1439, 584] width 30 height 29
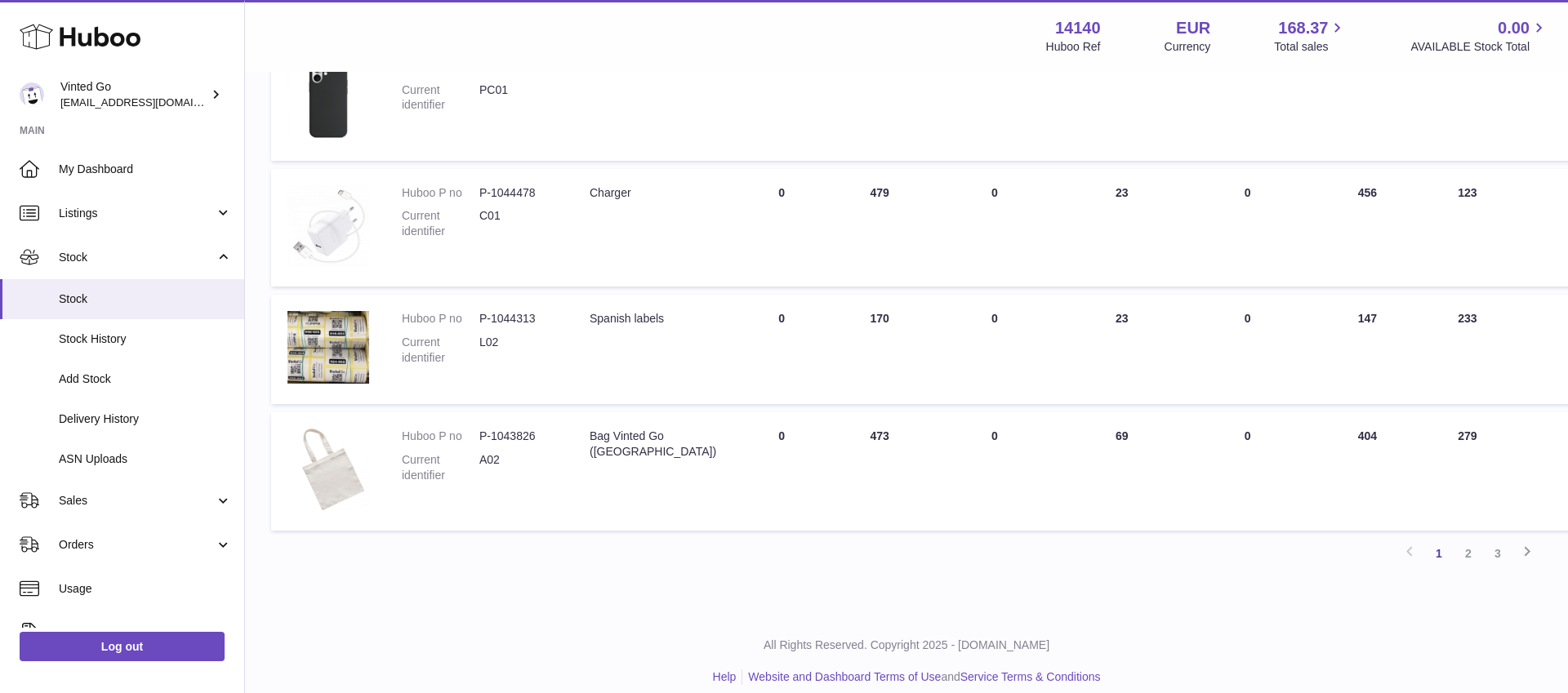
scroll to position [965, 0]
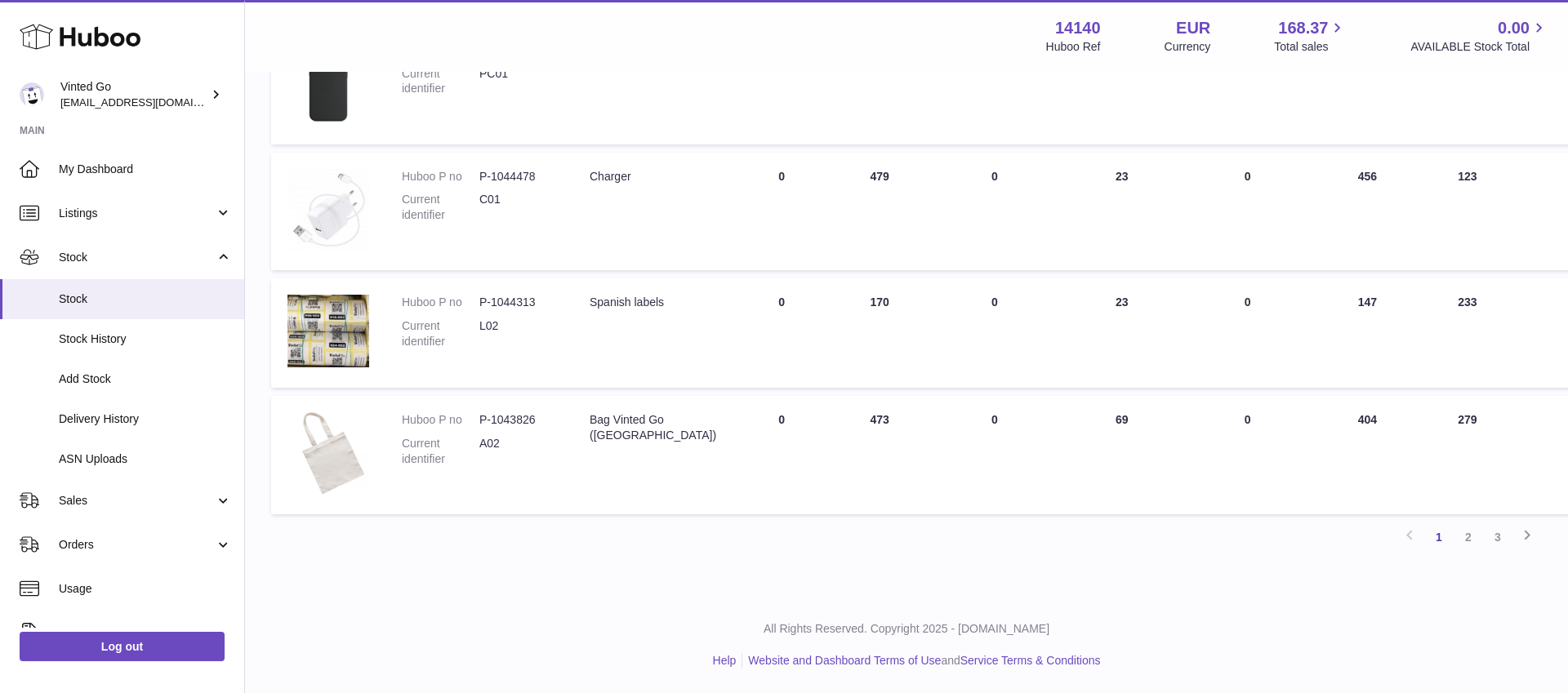
click at [830, 304] on td "ON HAND Total 170" at bounding box center [879, 333] width 98 height 109
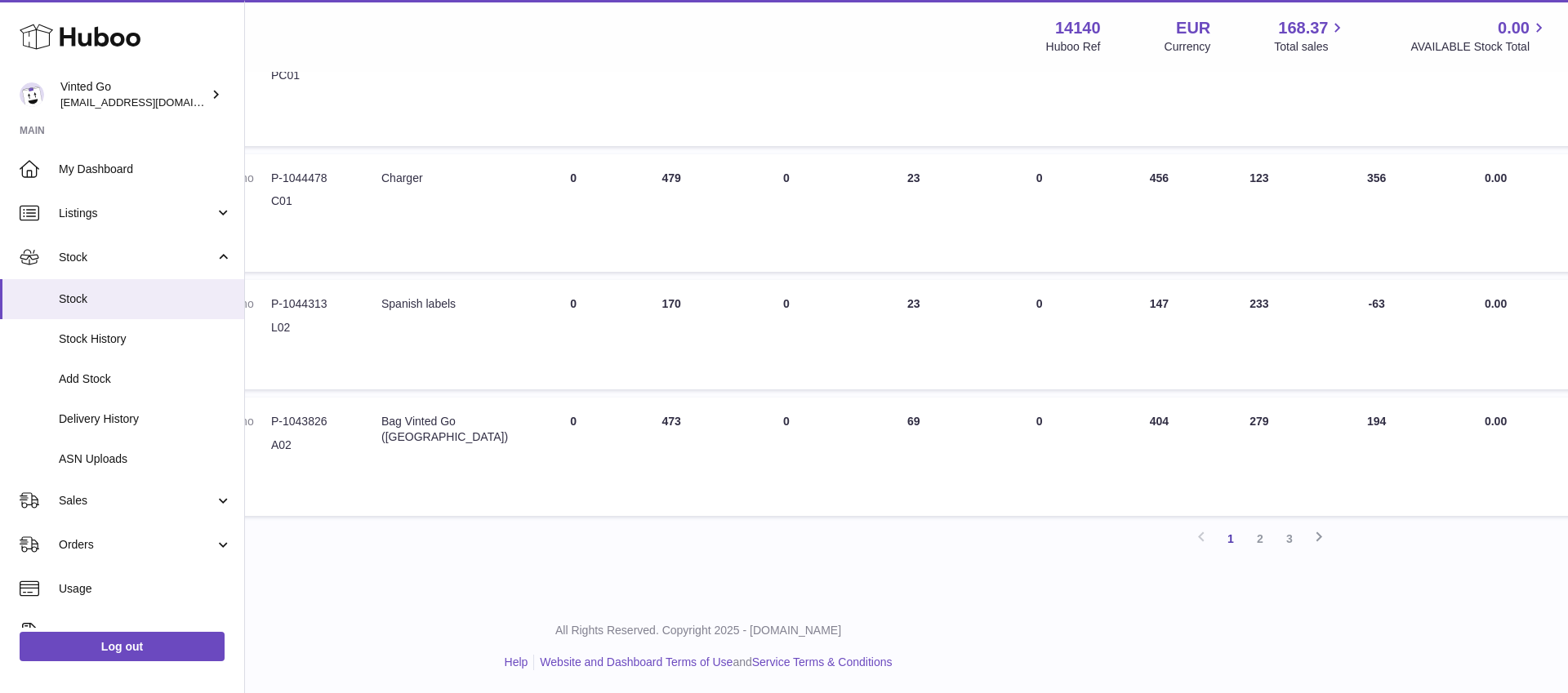
scroll to position [964, 0]
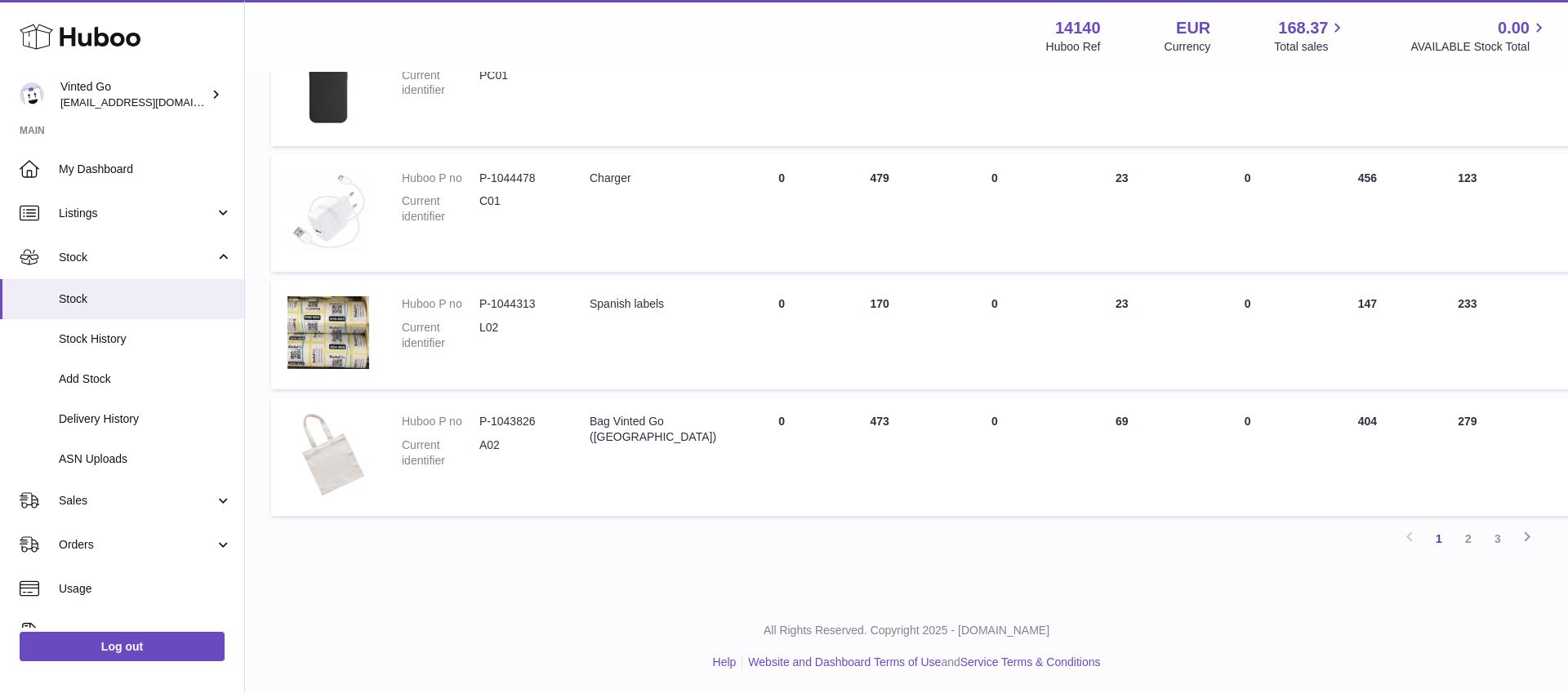
click at [1003, 533] on div "Previous 1 2 3 Next" at bounding box center [906, 539] width 1270 height 29
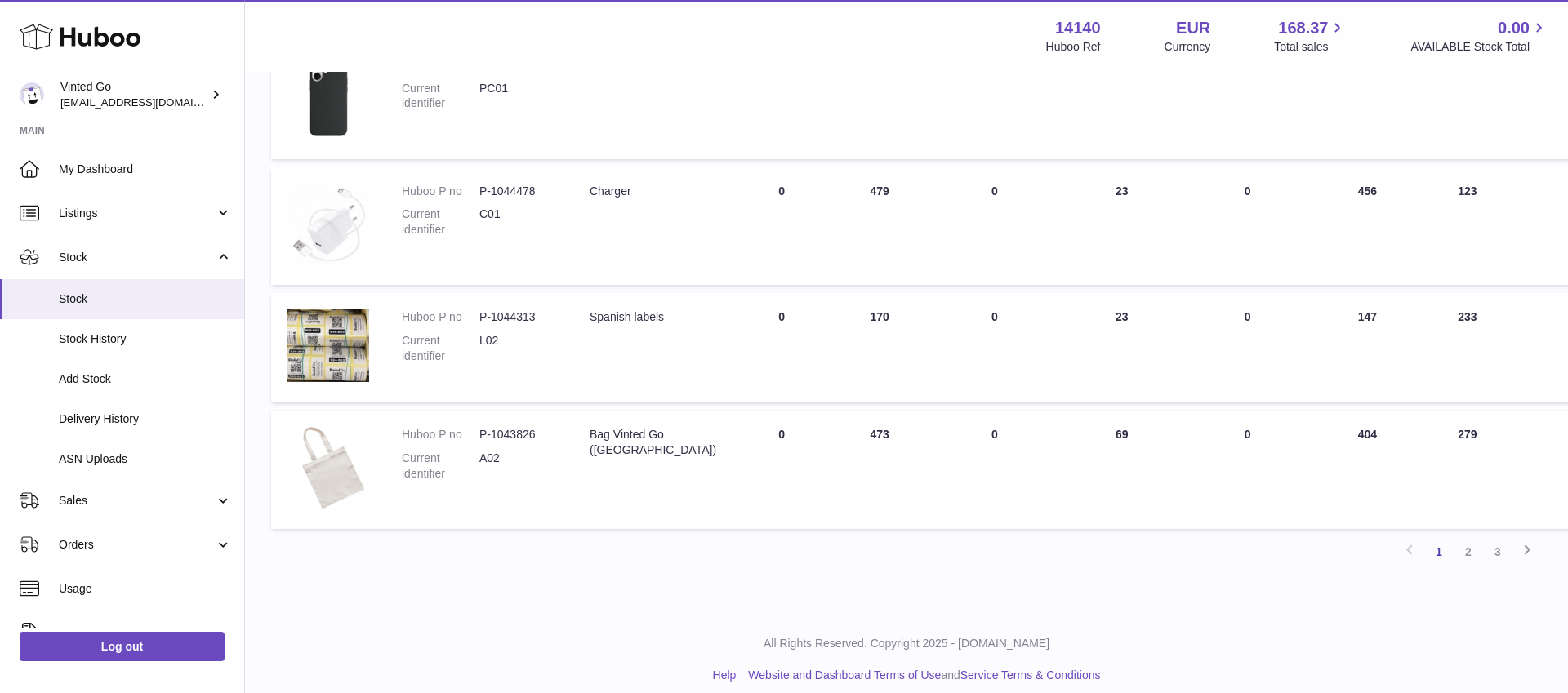
scroll to position [951, 1]
drag, startPoint x: 475, startPoint y: 605, endPoint x: 487, endPoint y: 608, distance: 12.4
click at [864, 316] on td "ON HAND Total 170" at bounding box center [879, 348] width 98 height 109
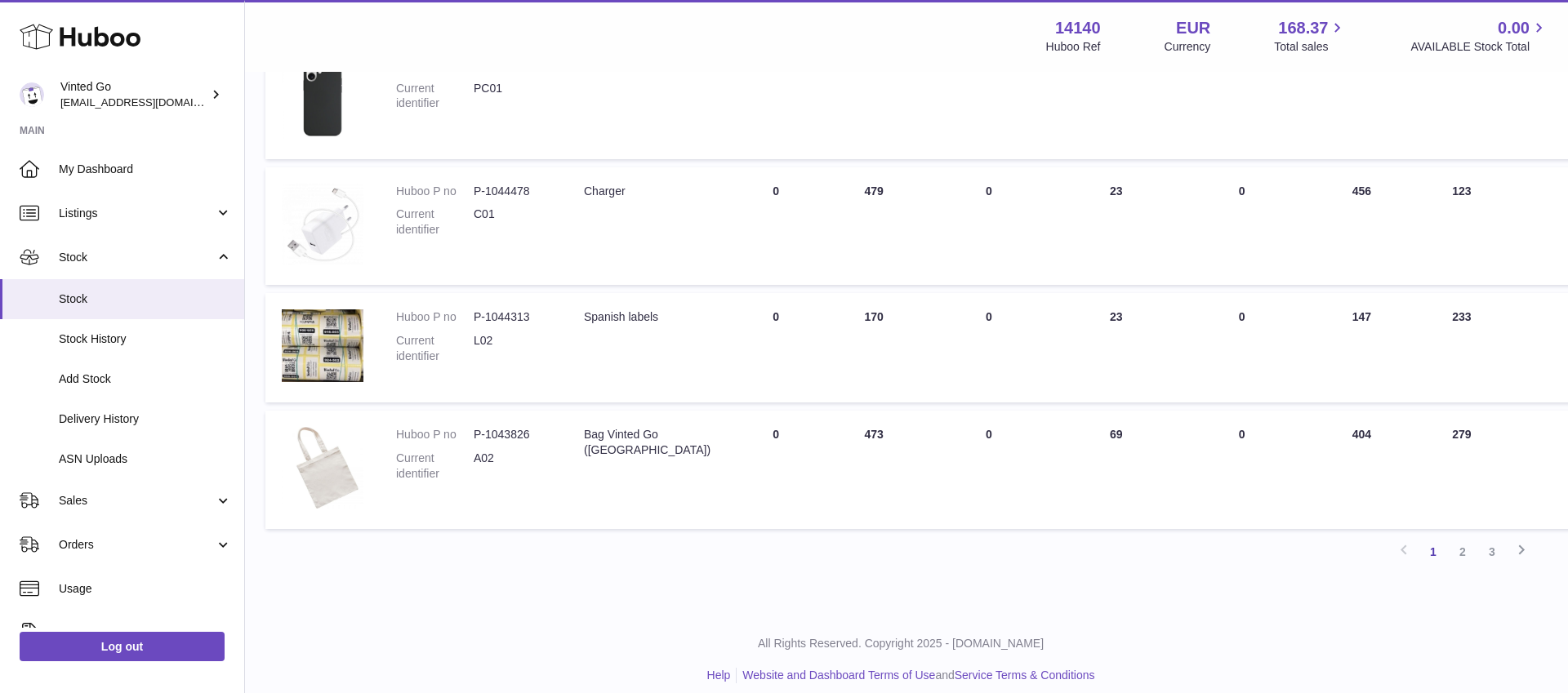
click at [864, 316] on td "ON HAND Total 170" at bounding box center [874, 348] width 98 height 109
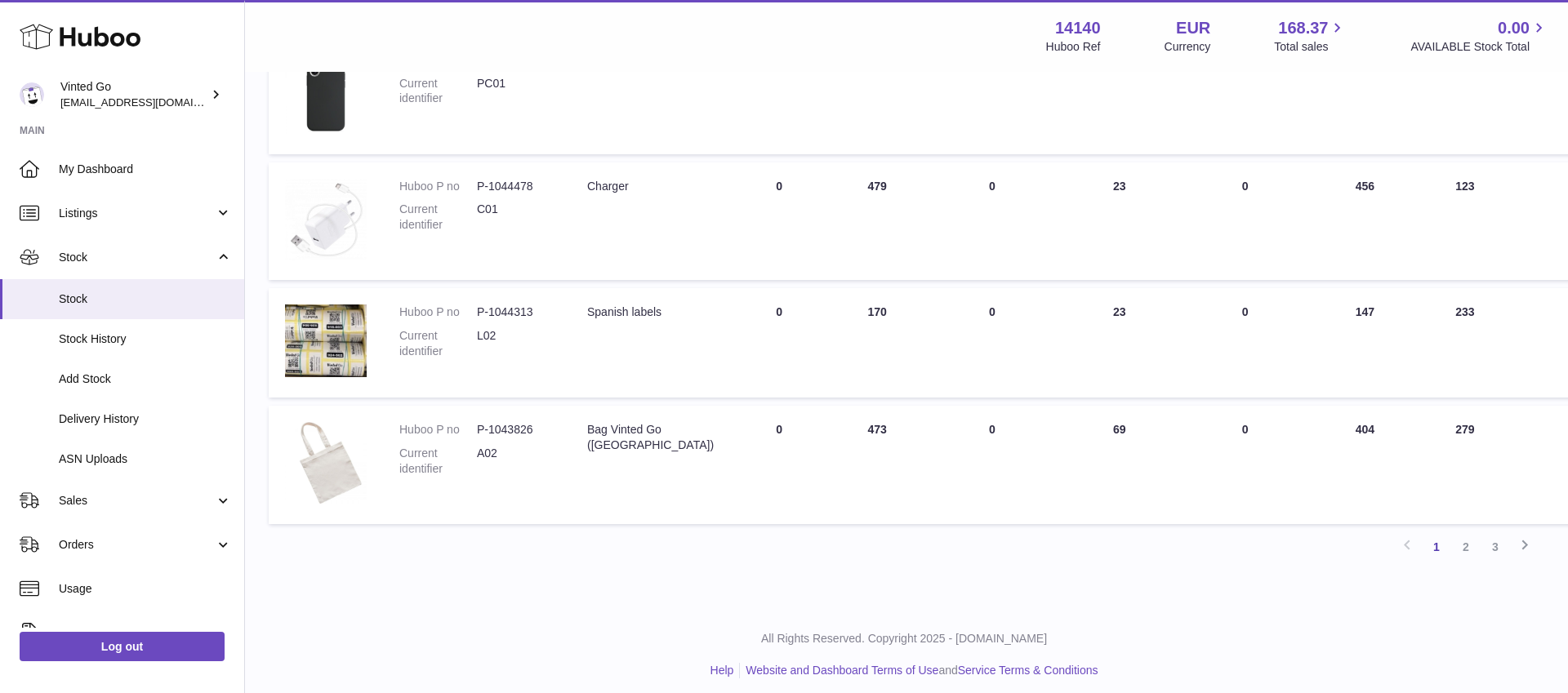
click at [854, 317] on td "ON HAND Total 170" at bounding box center [876, 343] width 98 height 109
drag, startPoint x: 820, startPoint y: 311, endPoint x: 849, endPoint y: 313, distance: 29.1
click at [849, 313] on td "ON HAND Total 170" at bounding box center [876, 342] width 98 height 109
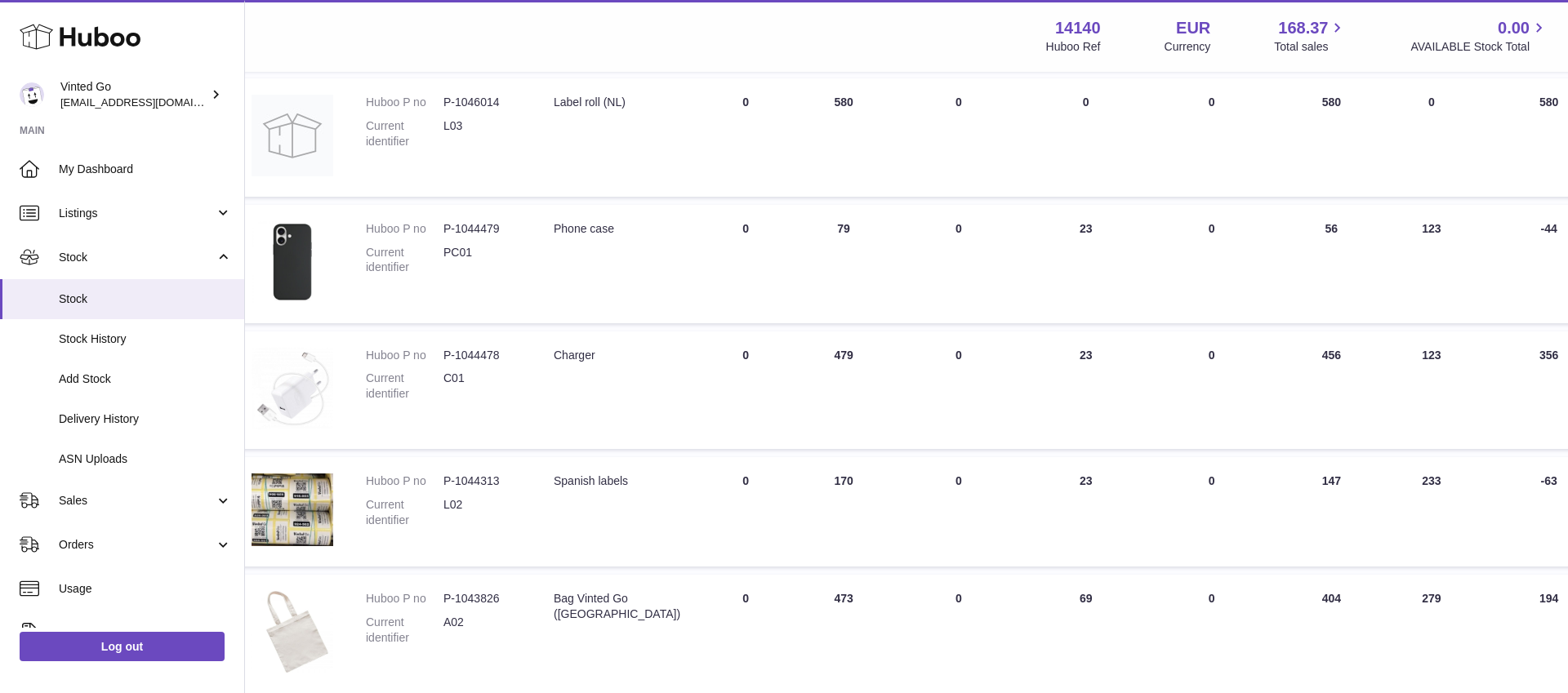
scroll to position [790, 36]
